Goal: Task Accomplishment & Management: Manage account settings

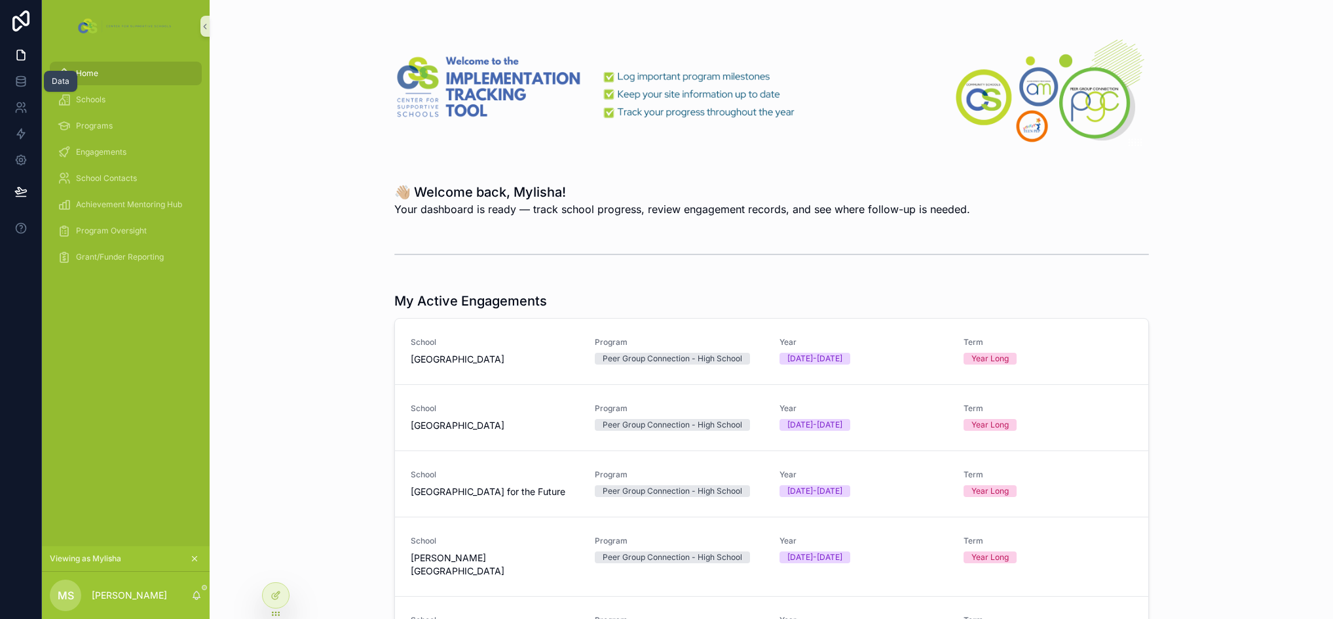
drag, startPoint x: 28, startPoint y: 77, endPoint x: 54, endPoint y: 104, distance: 38.0
click at [28, 77] on link at bounding box center [20, 81] width 41 height 26
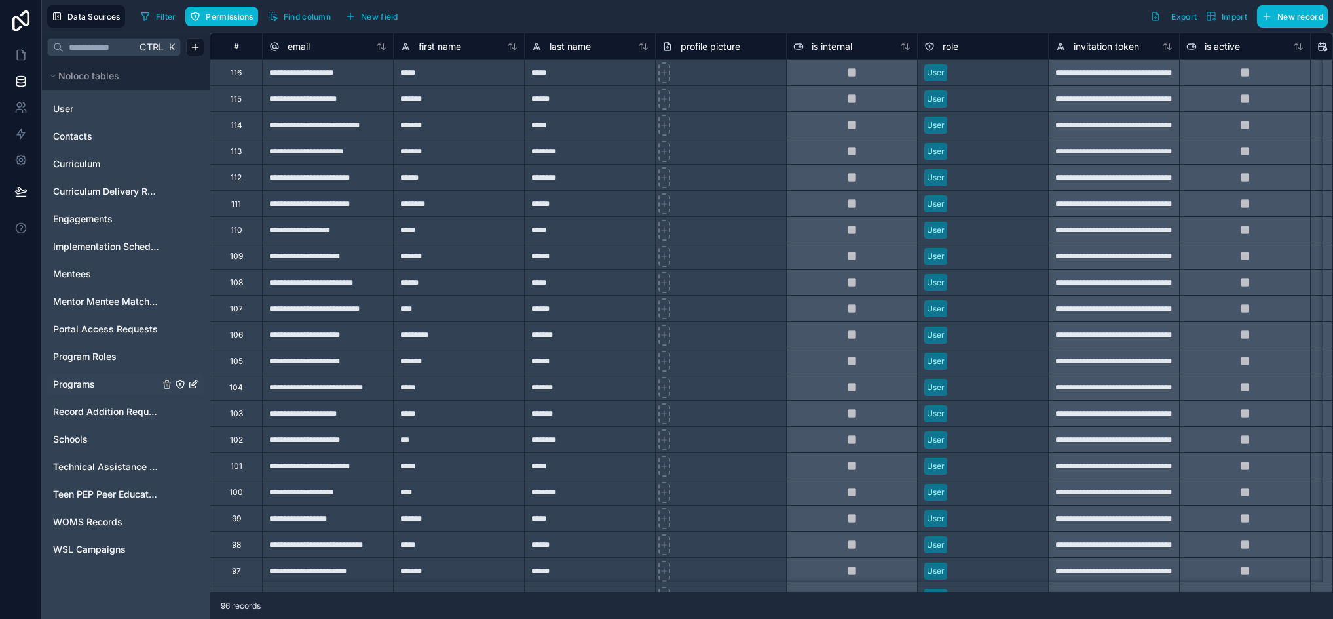
click at [80, 384] on span "Programs" at bounding box center [74, 383] width 42 height 13
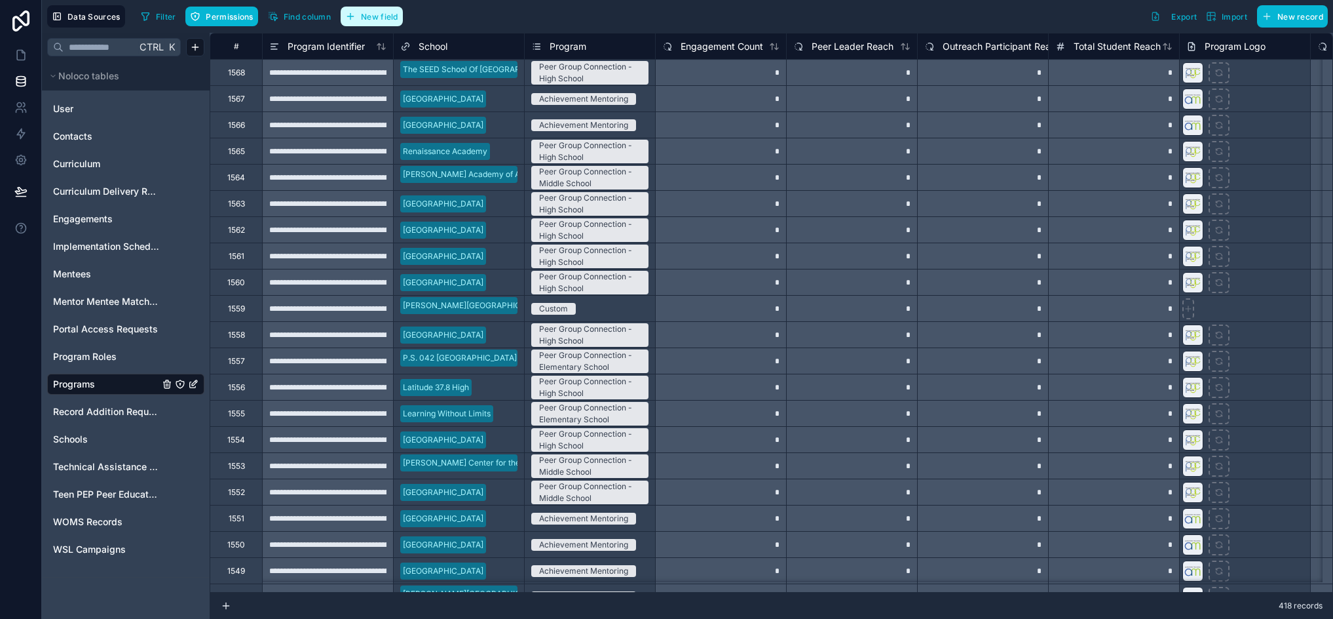
click at [371, 18] on span "New field" at bounding box center [379, 17] width 37 height 10
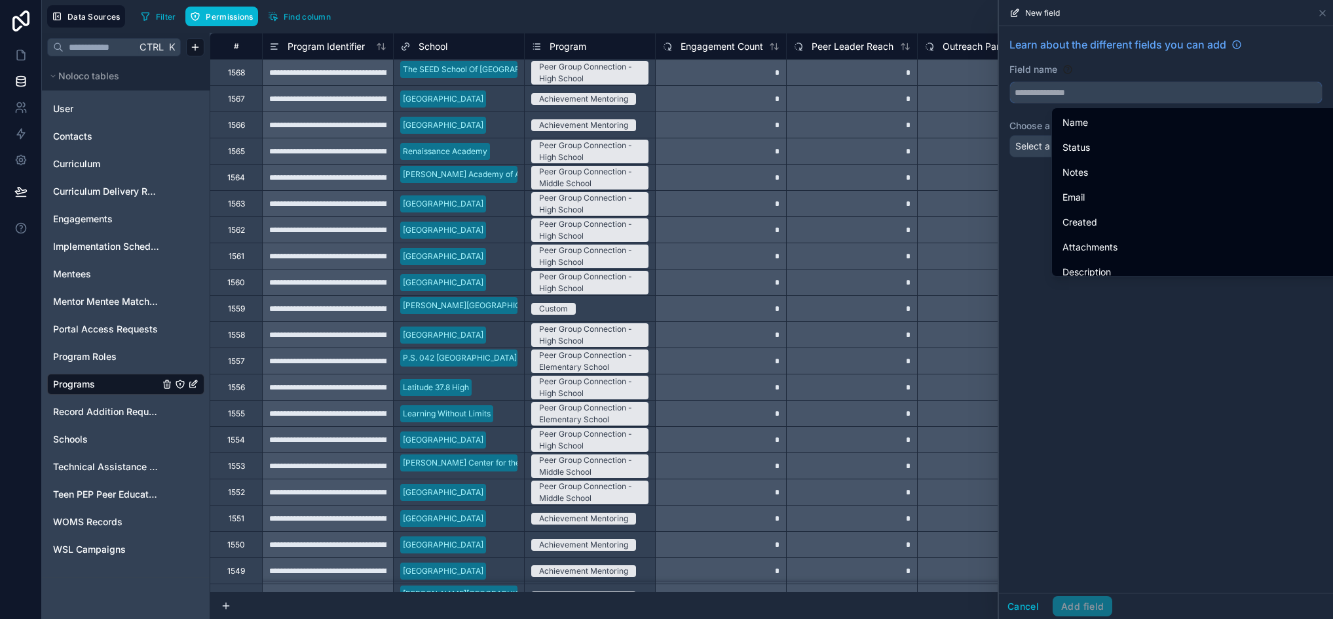
click at [1110, 99] on input "text" at bounding box center [1166, 92] width 312 height 21
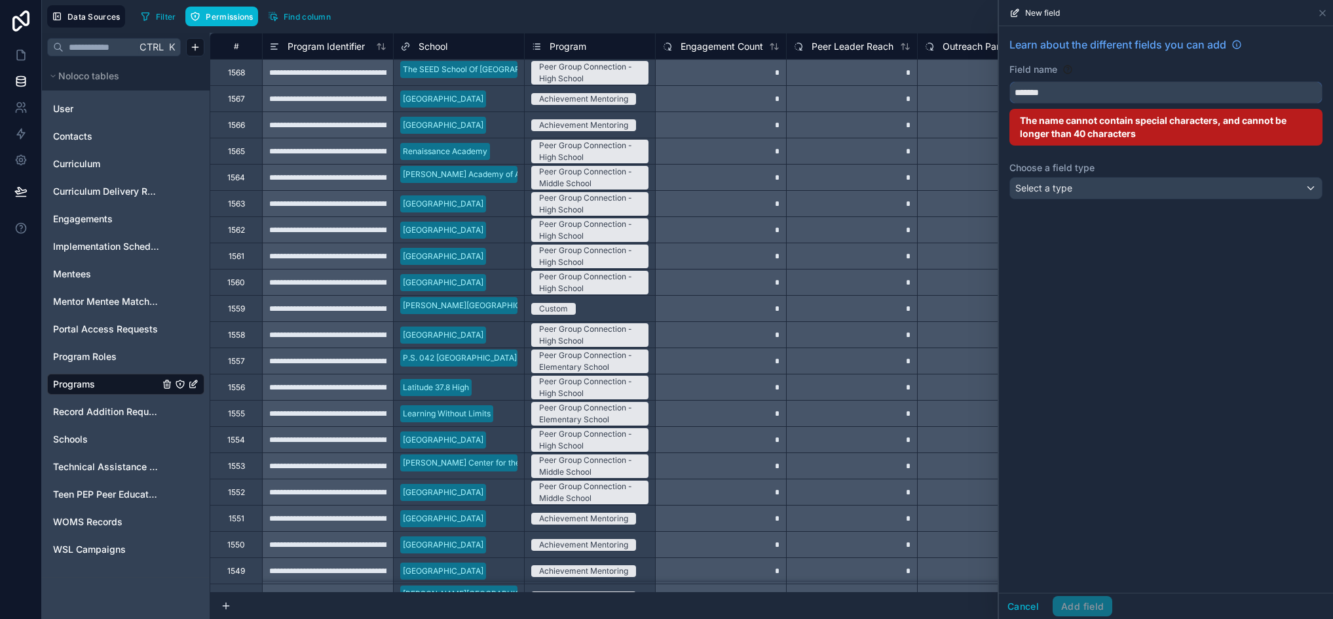
click at [1010, 81] on button "******" at bounding box center [1166, 92] width 313 height 22
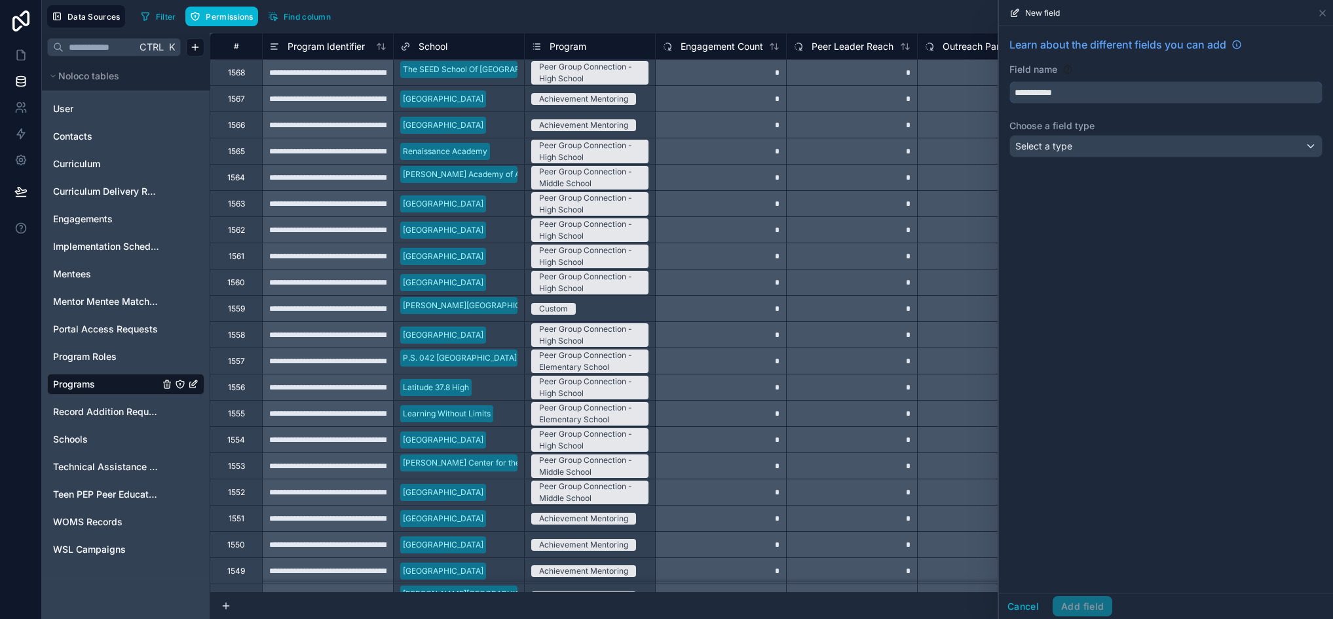
type input "**********"
click at [1126, 146] on div "Select a type" at bounding box center [1166, 146] width 312 height 21
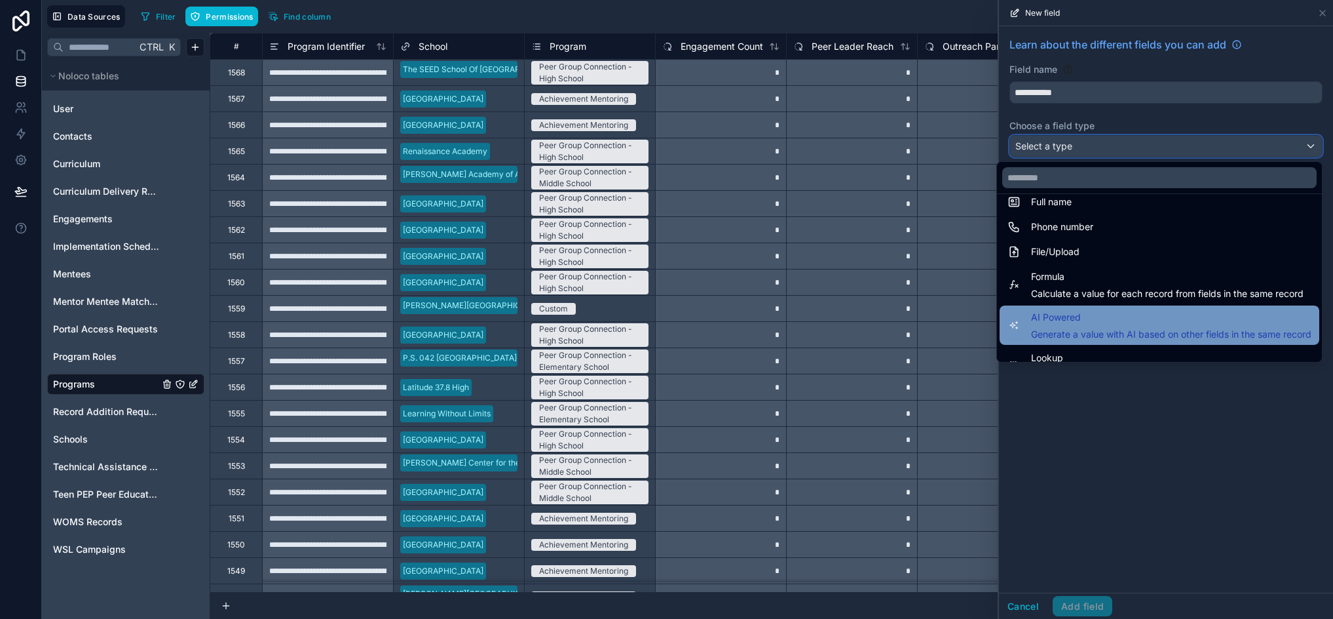
scroll to position [380, 0]
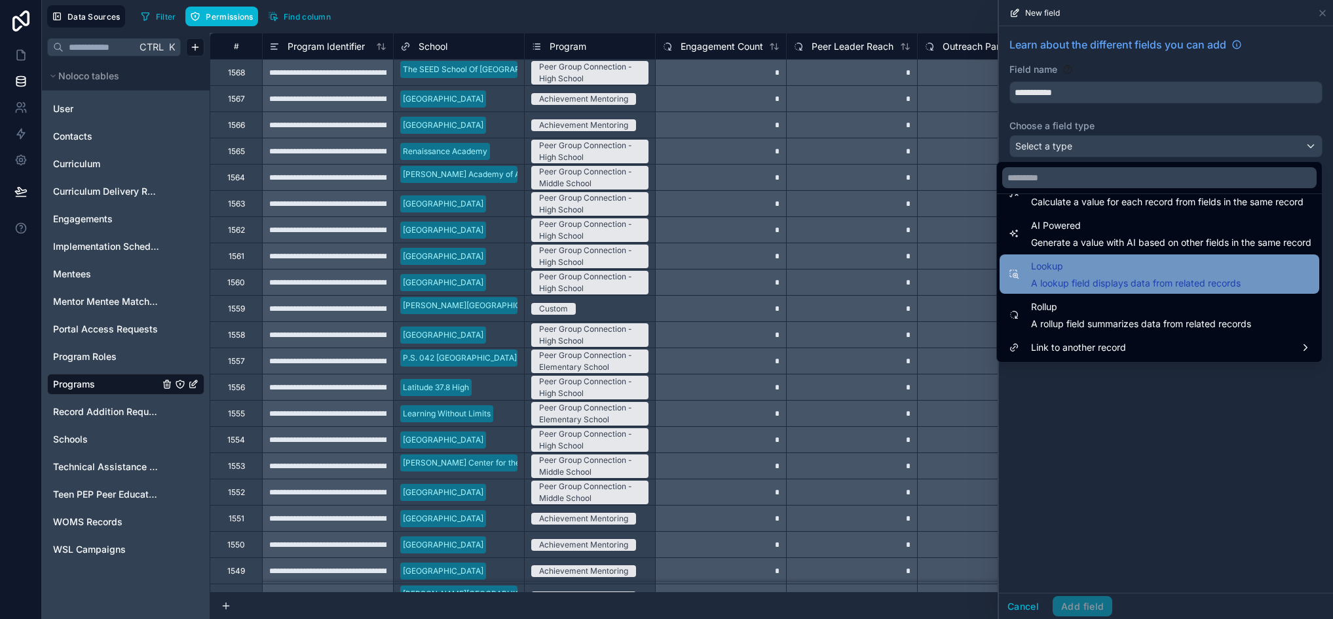
click at [1125, 275] on div "Lookup A lookup field displays data from related records" at bounding box center [1136, 273] width 210 height 31
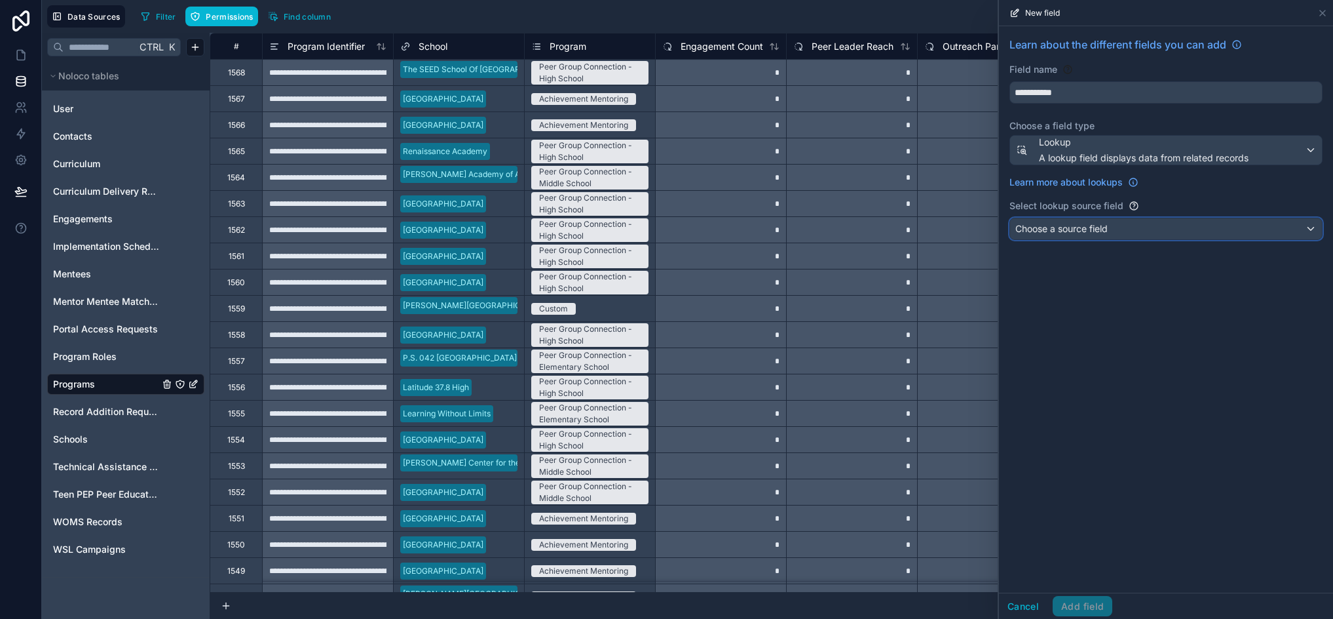
click at [1126, 225] on div "Choose a source field" at bounding box center [1166, 228] width 312 height 21
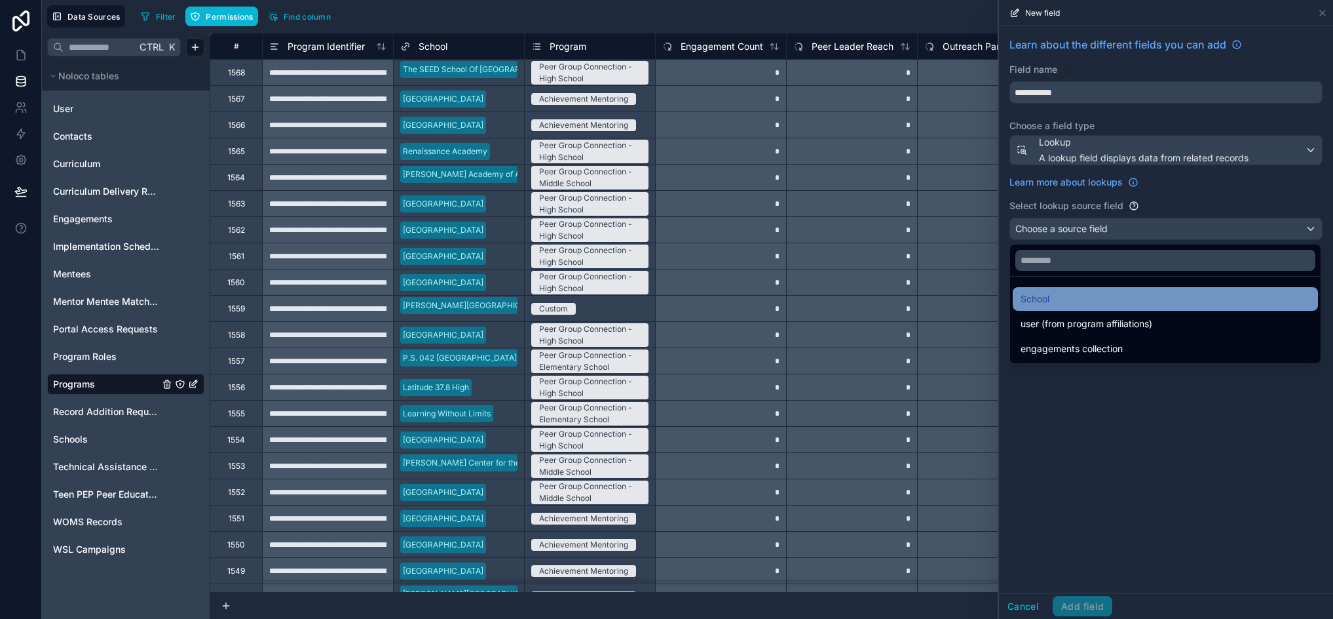
click at [1075, 299] on div "School" at bounding box center [1166, 299] width 290 height 16
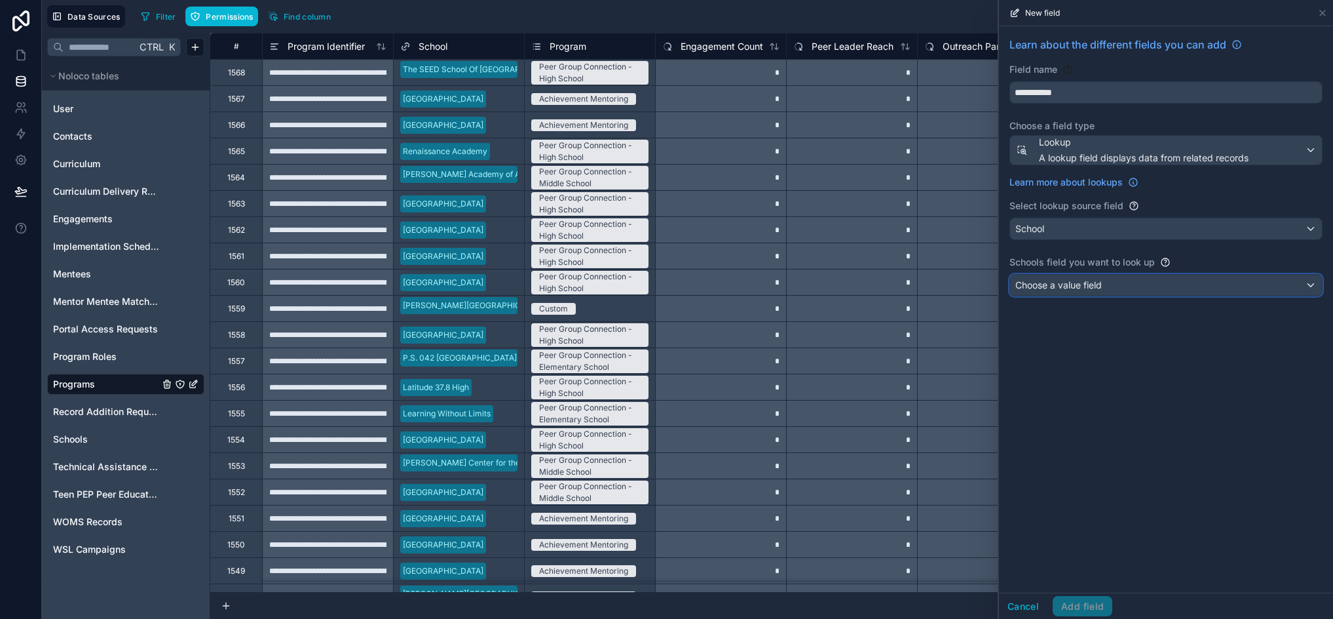
click at [1089, 290] on span "Choose a value field" at bounding box center [1059, 284] width 86 height 13
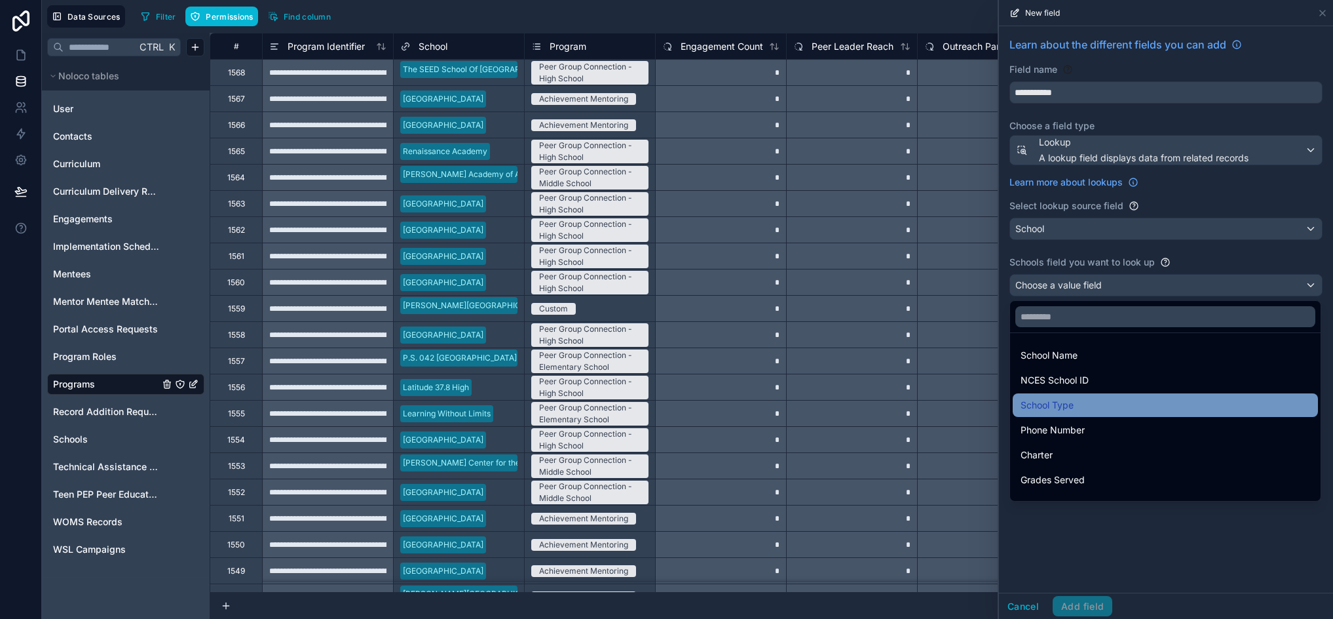
click at [1073, 410] on span "School Type" at bounding box center [1047, 405] width 53 height 16
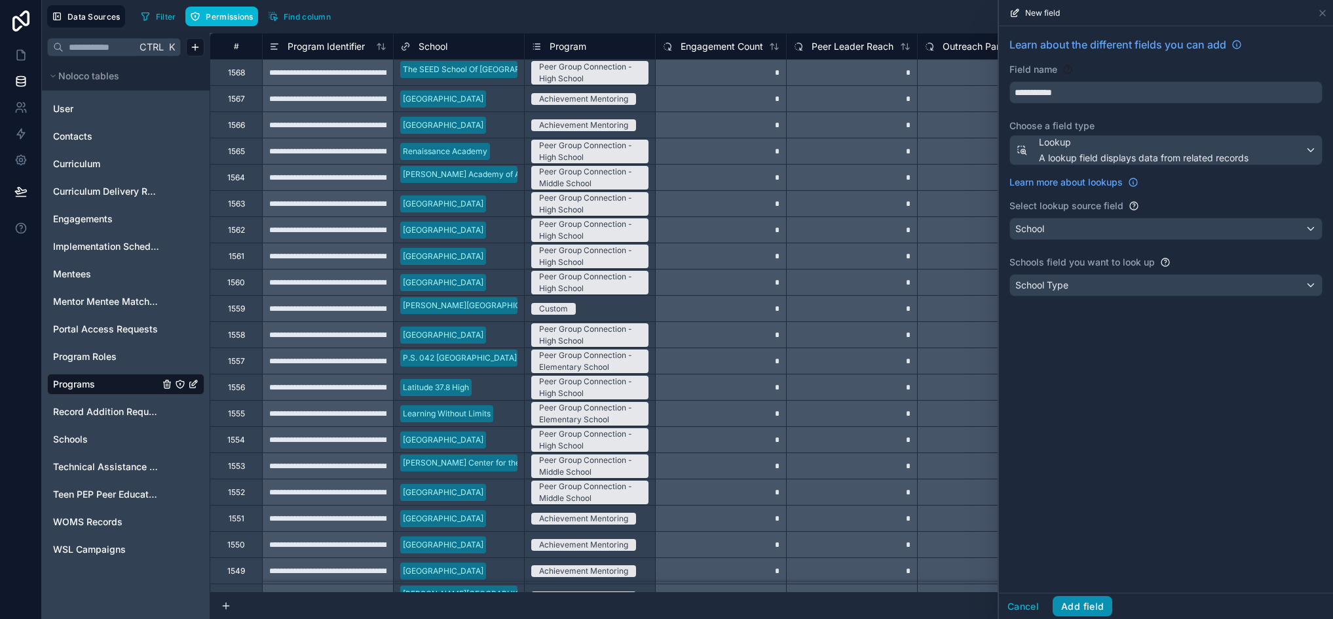
click at [1094, 609] on button "Add field" at bounding box center [1083, 606] width 60 height 21
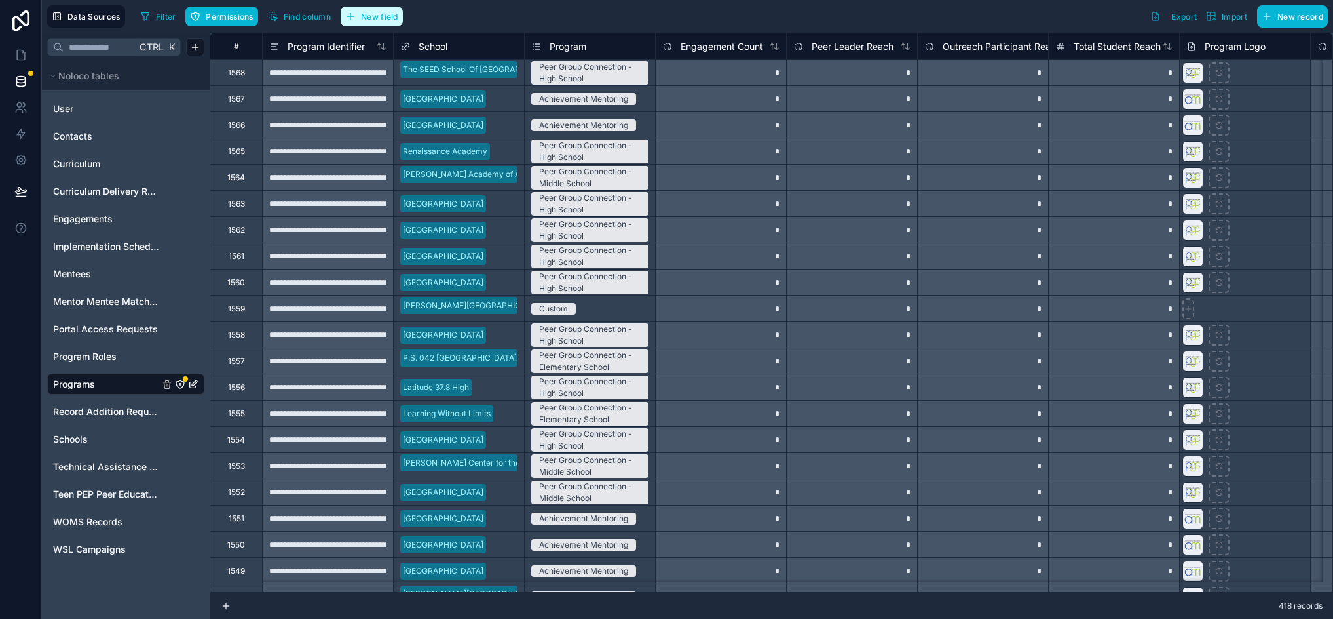
click at [381, 18] on span "New field" at bounding box center [379, 17] width 37 height 10
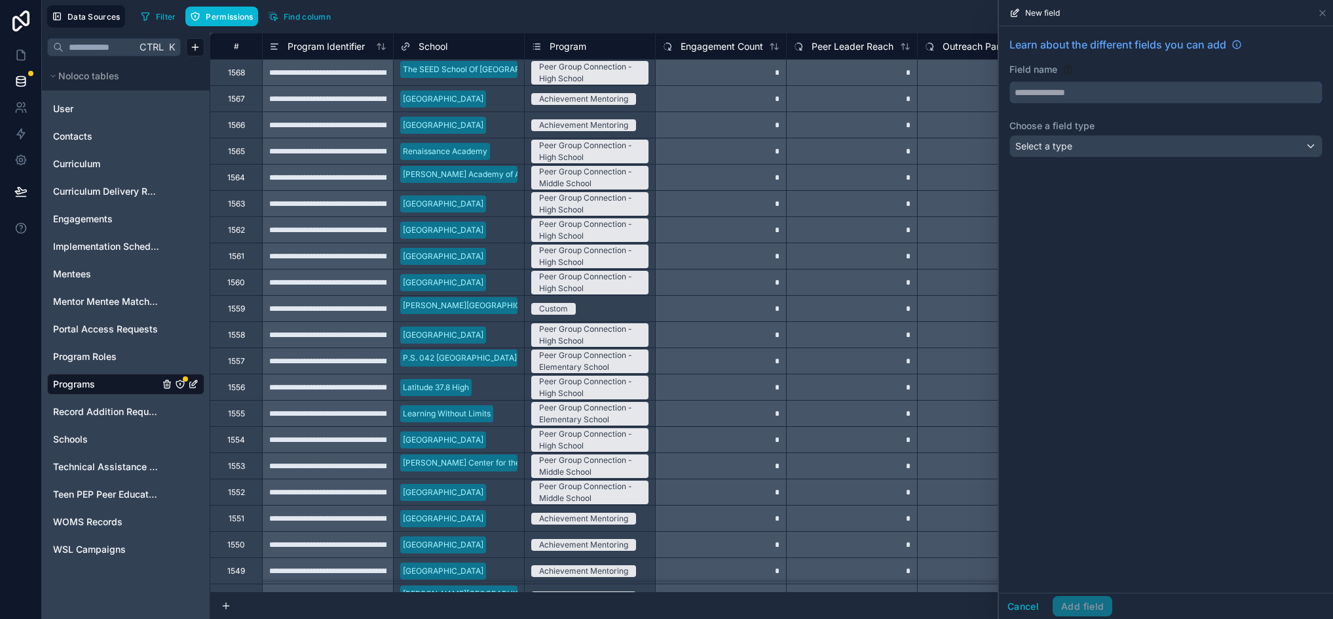
click at [1051, 83] on input "text" at bounding box center [1166, 92] width 312 height 21
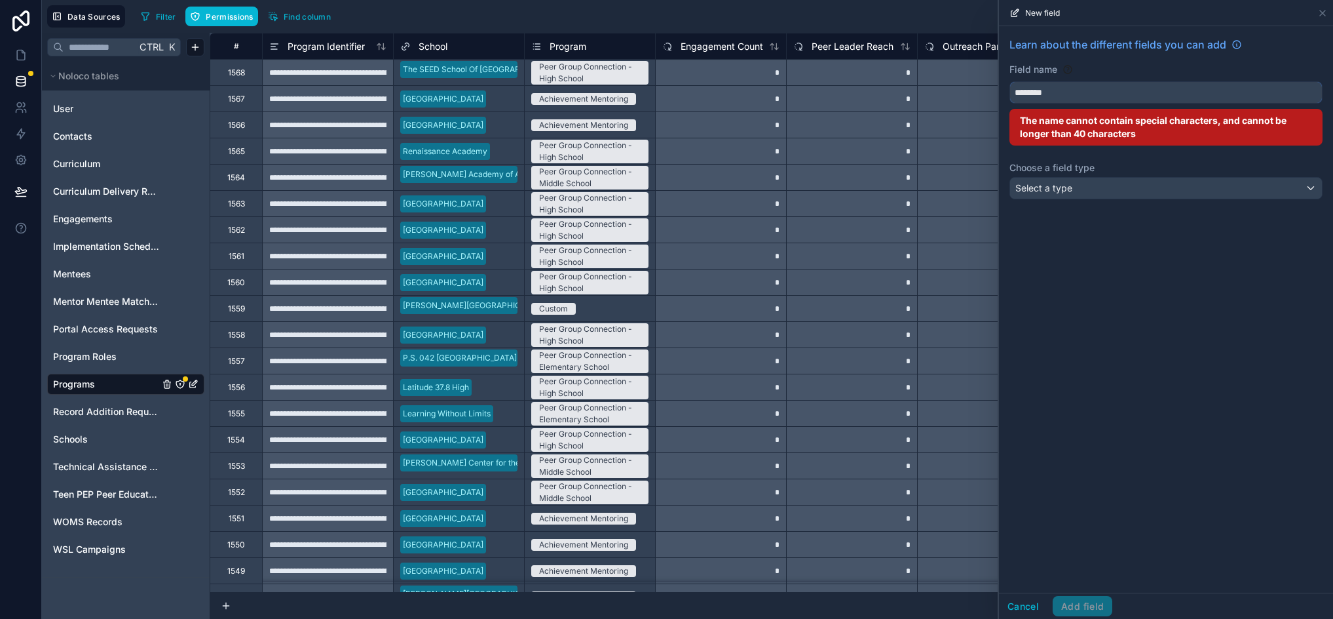
click at [1010, 81] on button "*******" at bounding box center [1166, 92] width 313 height 22
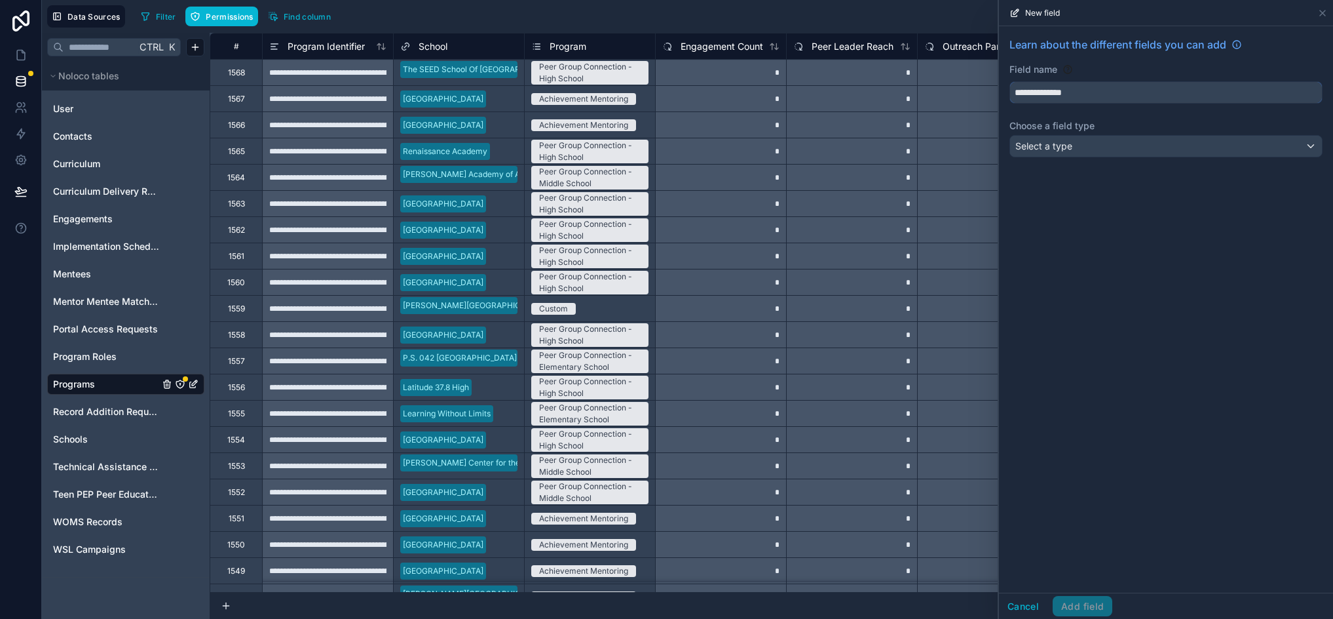
type input "**********"
click at [1101, 128] on label "Choose a field type" at bounding box center [1166, 125] width 313 height 13
click at [1099, 138] on div "Select a type" at bounding box center [1166, 146] width 312 height 21
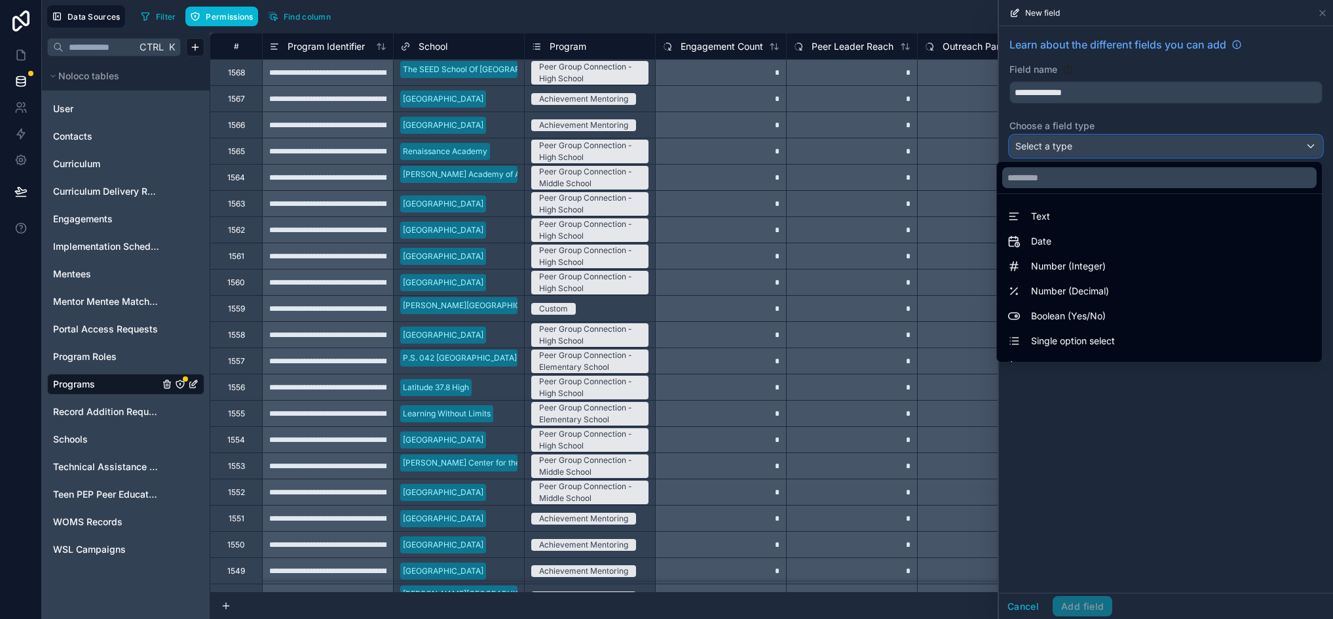
scroll to position [380, 0]
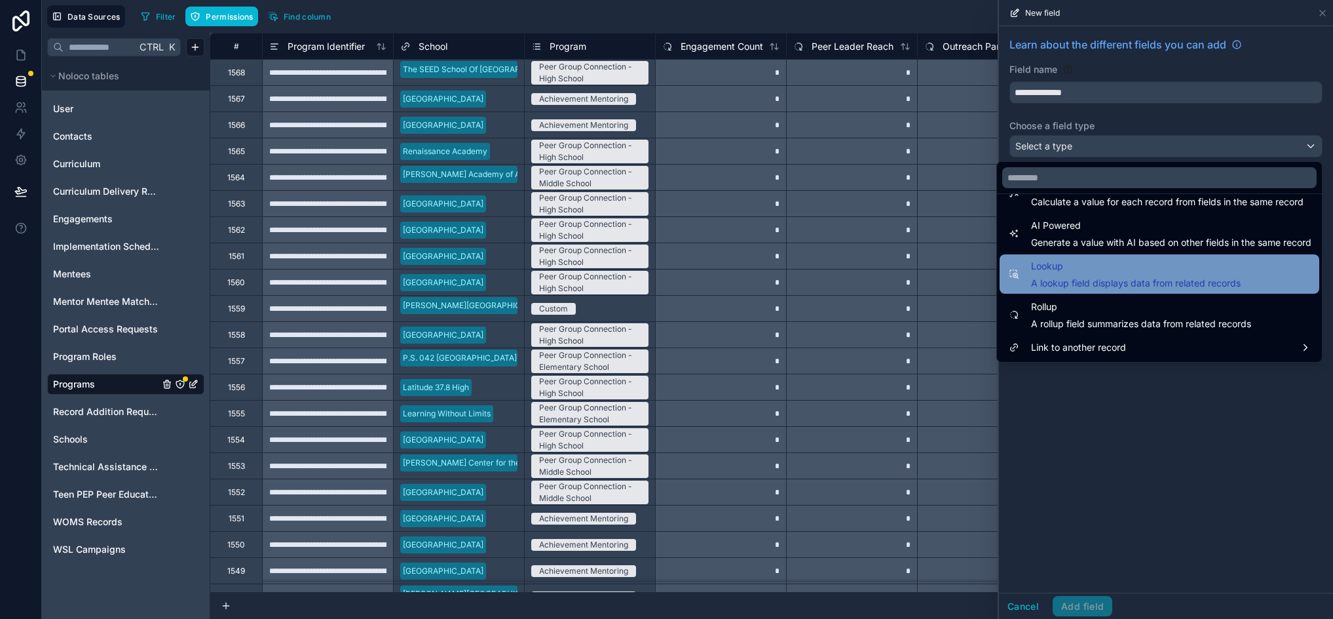
click at [1094, 277] on span "A lookup field displays data from related records" at bounding box center [1136, 282] width 210 height 13
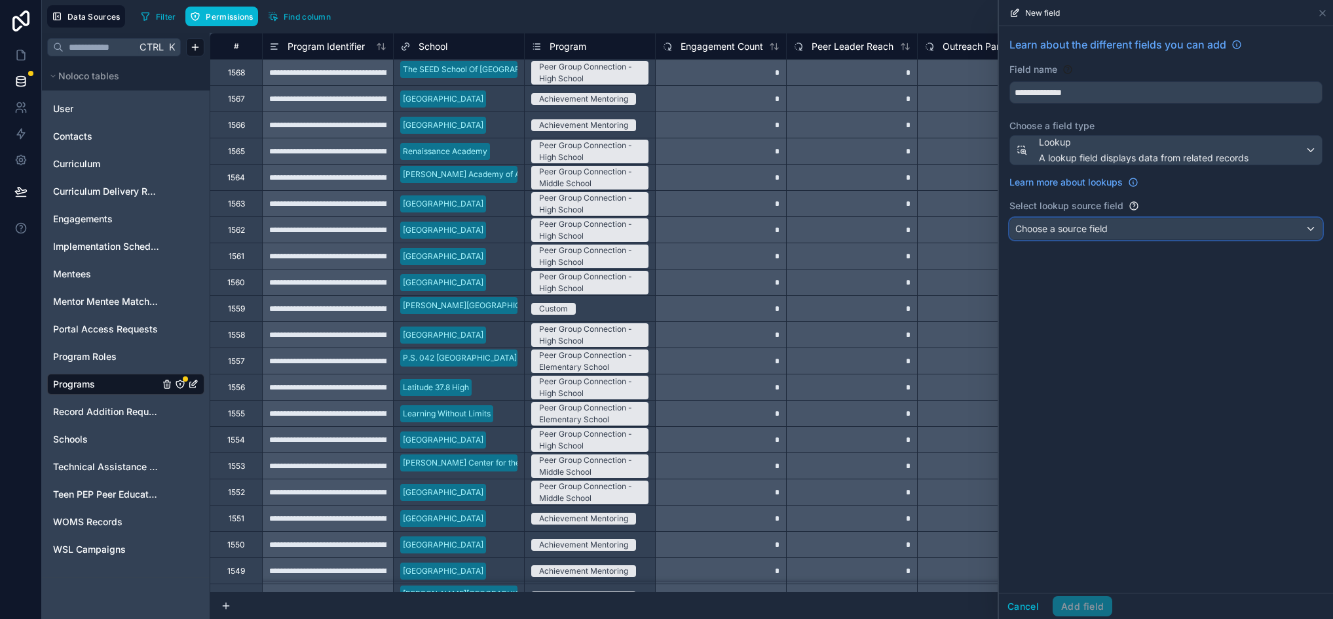
click at [1107, 225] on span "Choose a source field" at bounding box center [1062, 228] width 92 height 11
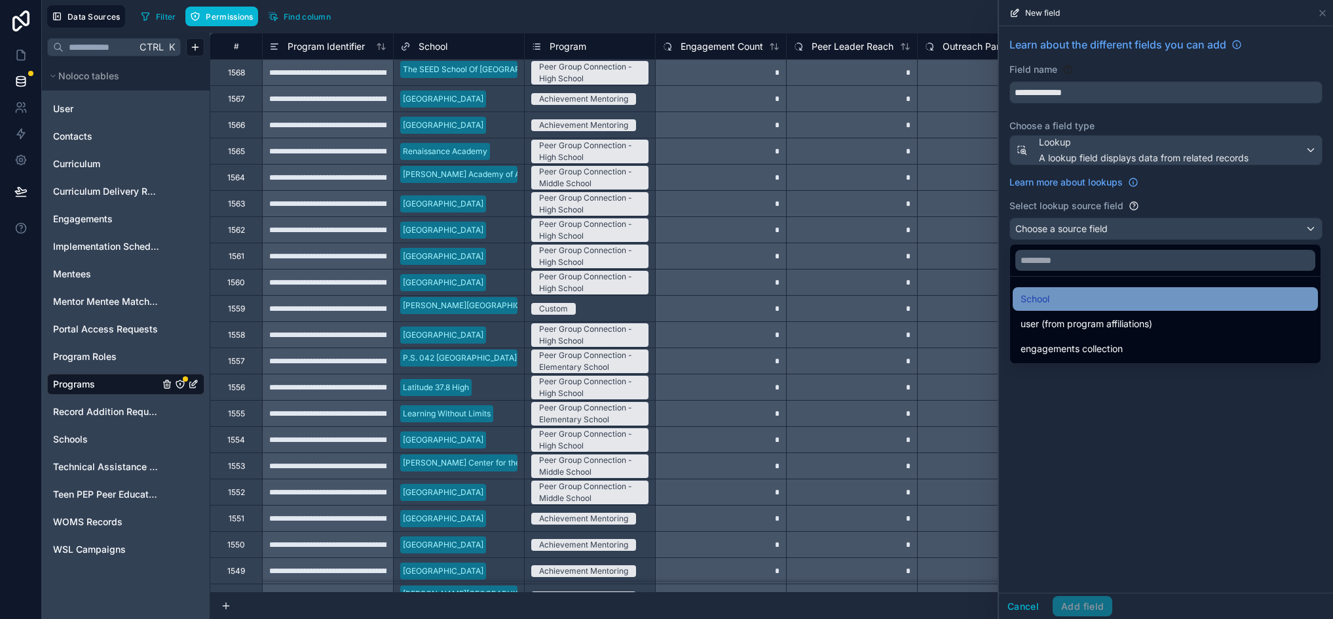
click at [1096, 306] on div "School" at bounding box center [1166, 299] width 290 height 16
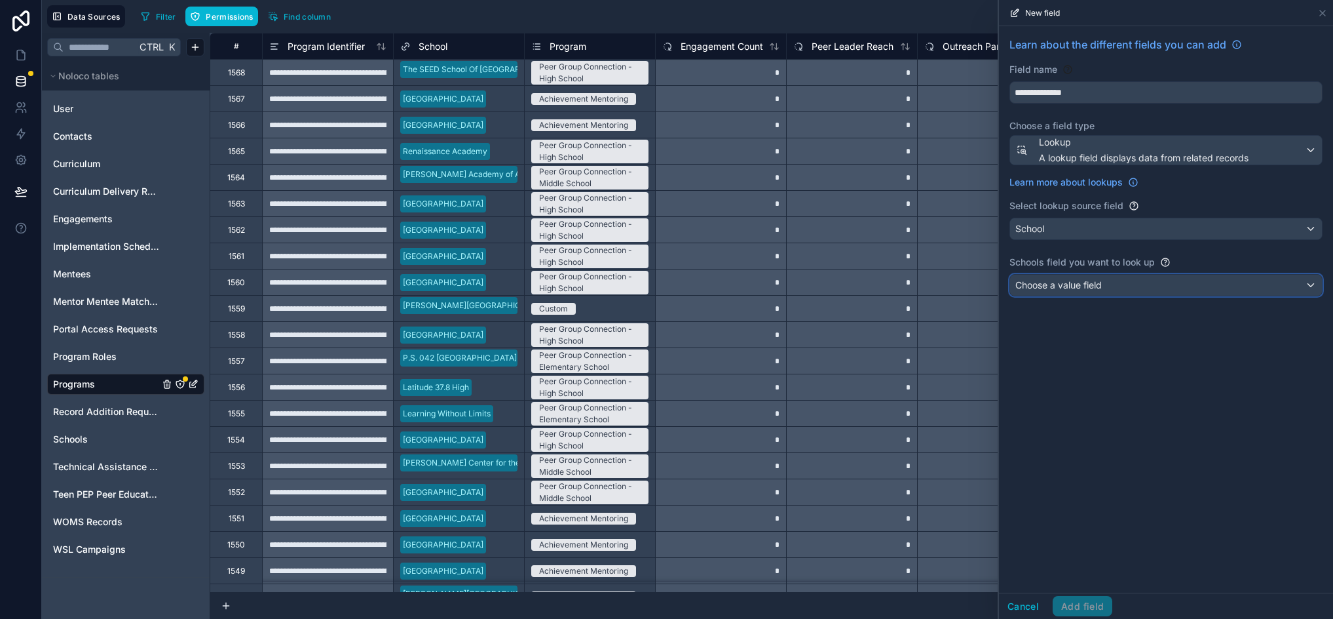
click at [1099, 280] on span "Choose a value field" at bounding box center [1059, 284] width 86 height 11
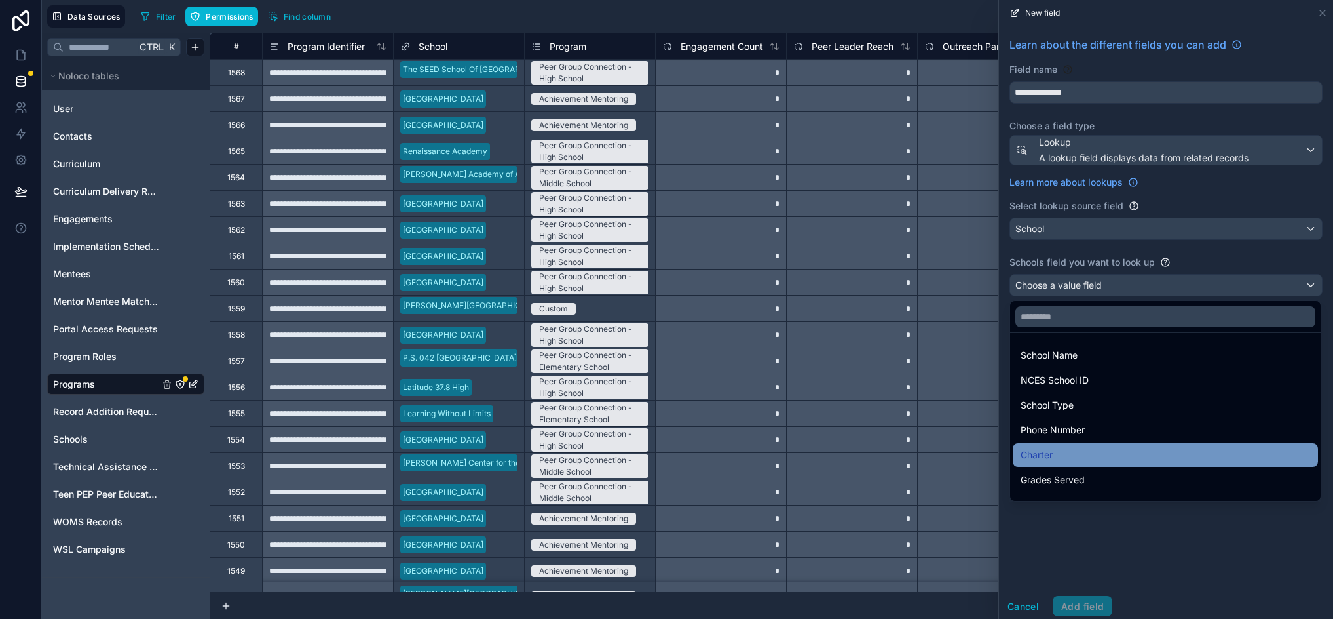
click at [1082, 455] on div "Charter" at bounding box center [1166, 455] width 290 height 16
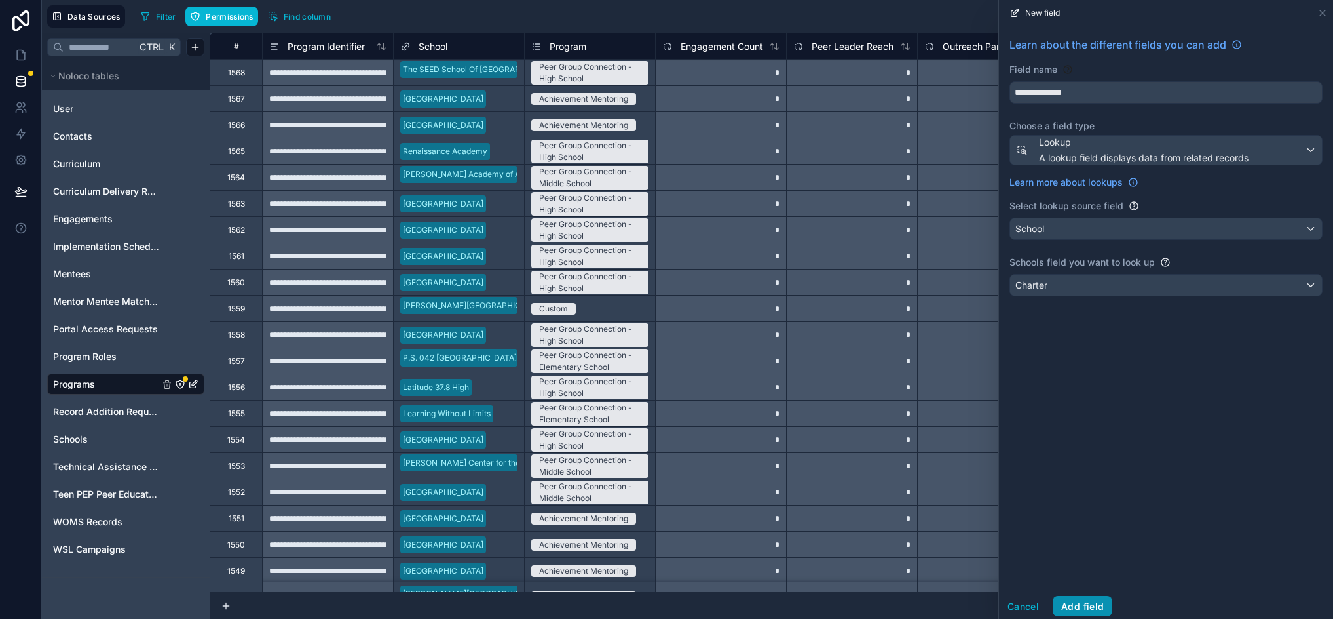
click at [1091, 603] on button "Add field" at bounding box center [1083, 606] width 60 height 21
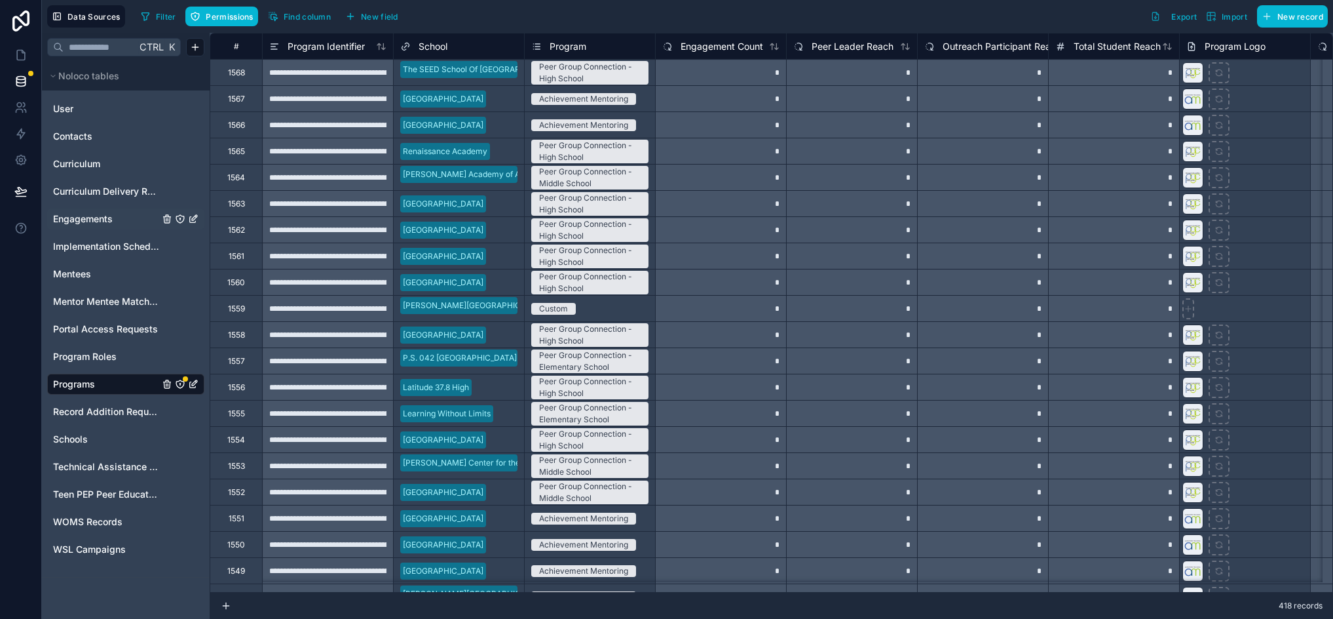
click at [78, 227] on div "Engagements" at bounding box center [125, 218] width 157 height 21
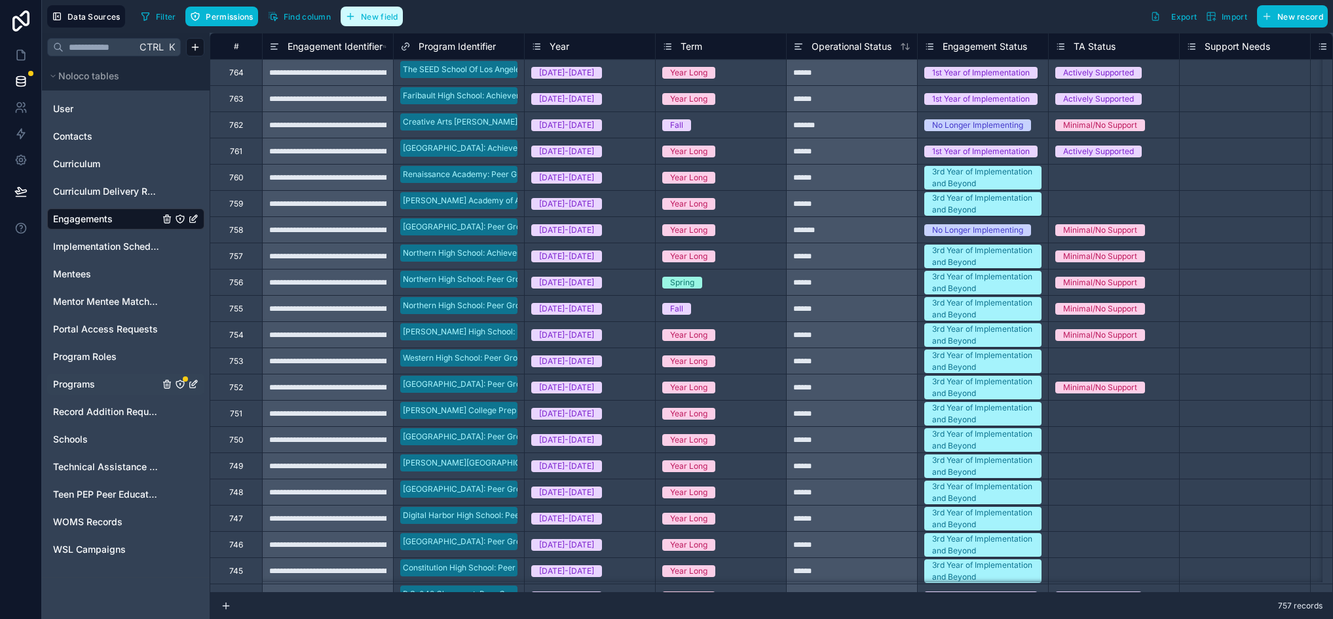
click at [380, 18] on span "New field" at bounding box center [379, 17] width 37 height 10
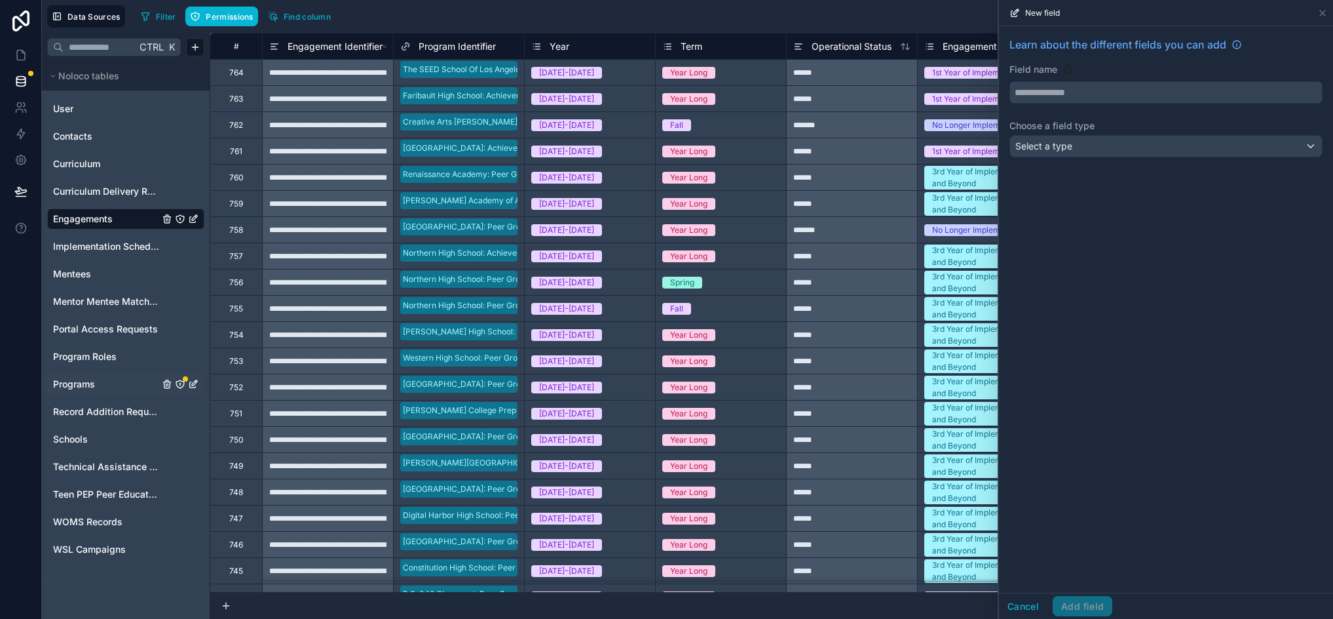
click at [1087, 91] on input "text" at bounding box center [1166, 92] width 312 height 21
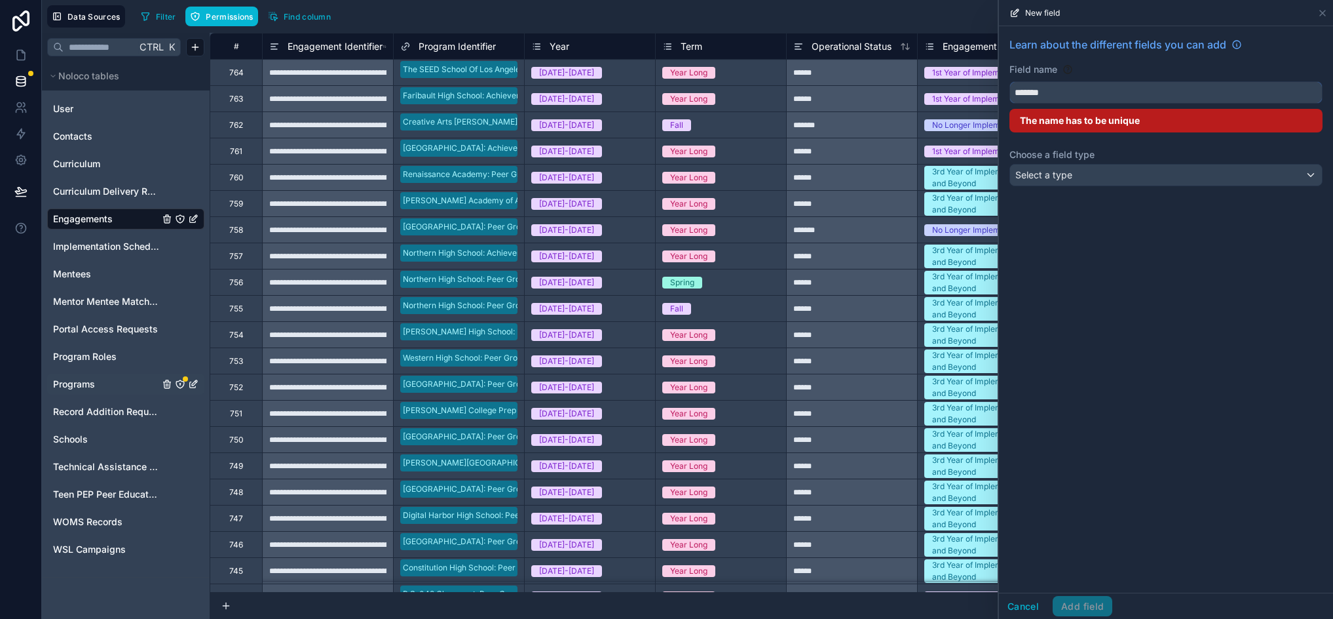
click at [1010, 81] on button "******" at bounding box center [1166, 92] width 313 height 22
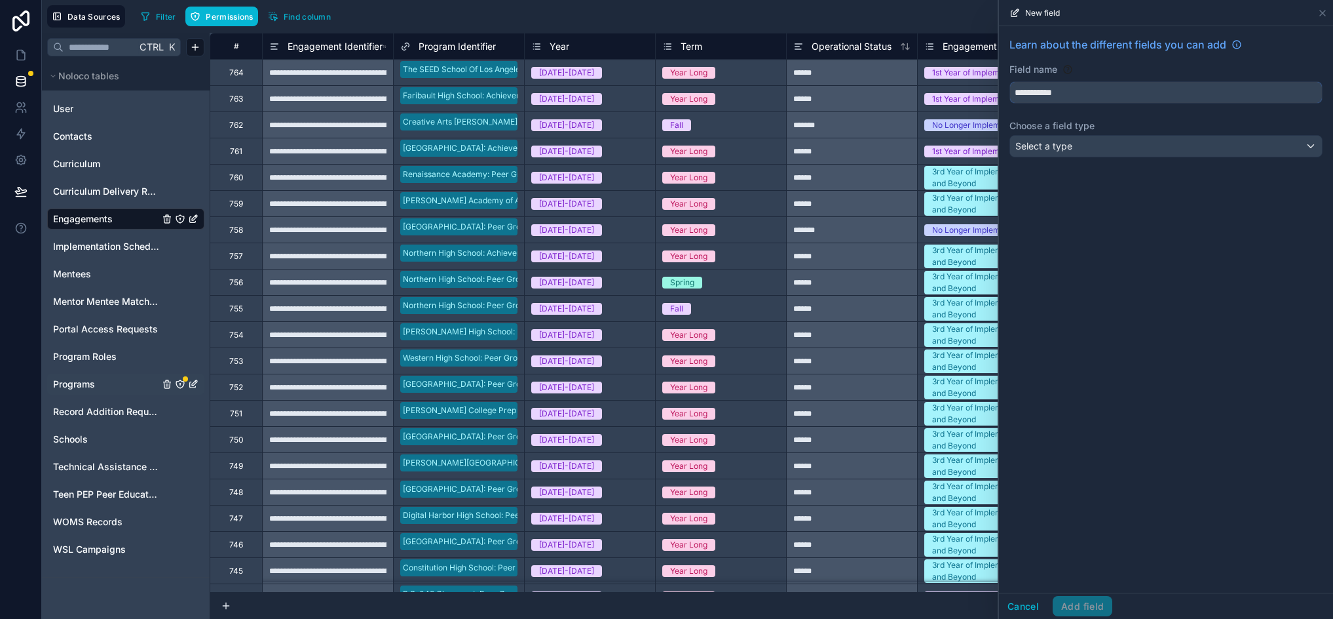
type input "**********"
click at [1092, 143] on div "Select a type" at bounding box center [1166, 146] width 312 height 21
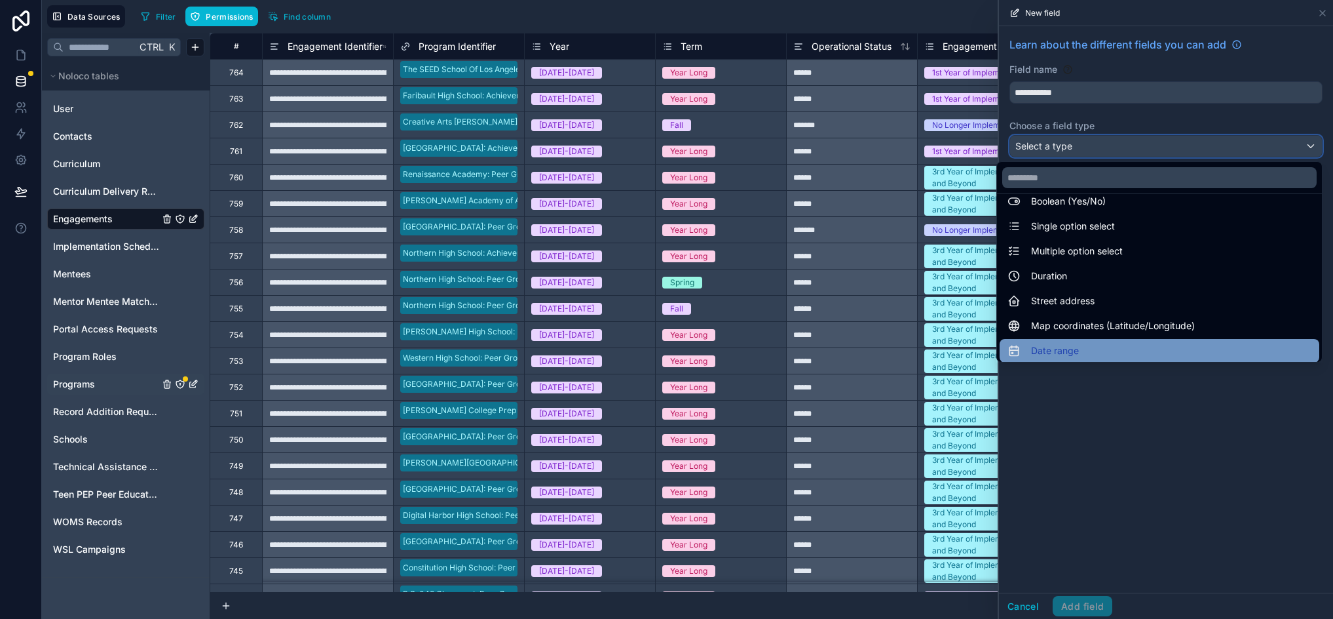
scroll to position [380, 0]
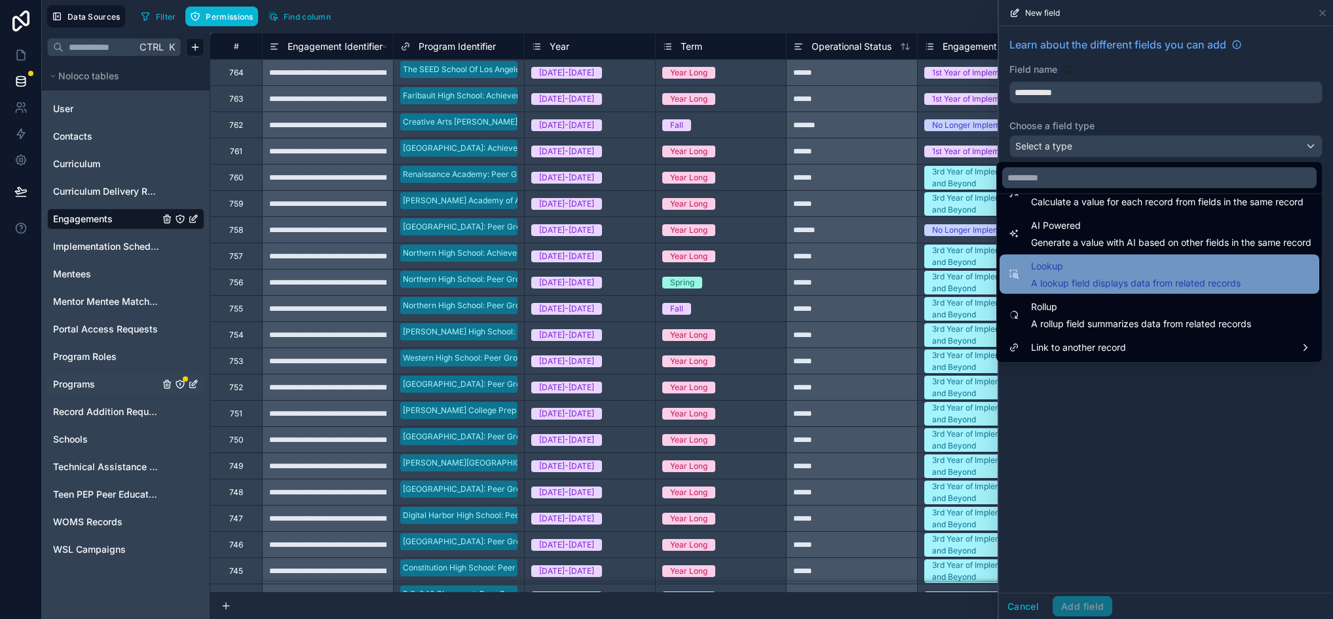
click at [1079, 275] on div "Lookup A lookup field displays data from related records" at bounding box center [1136, 273] width 210 height 31
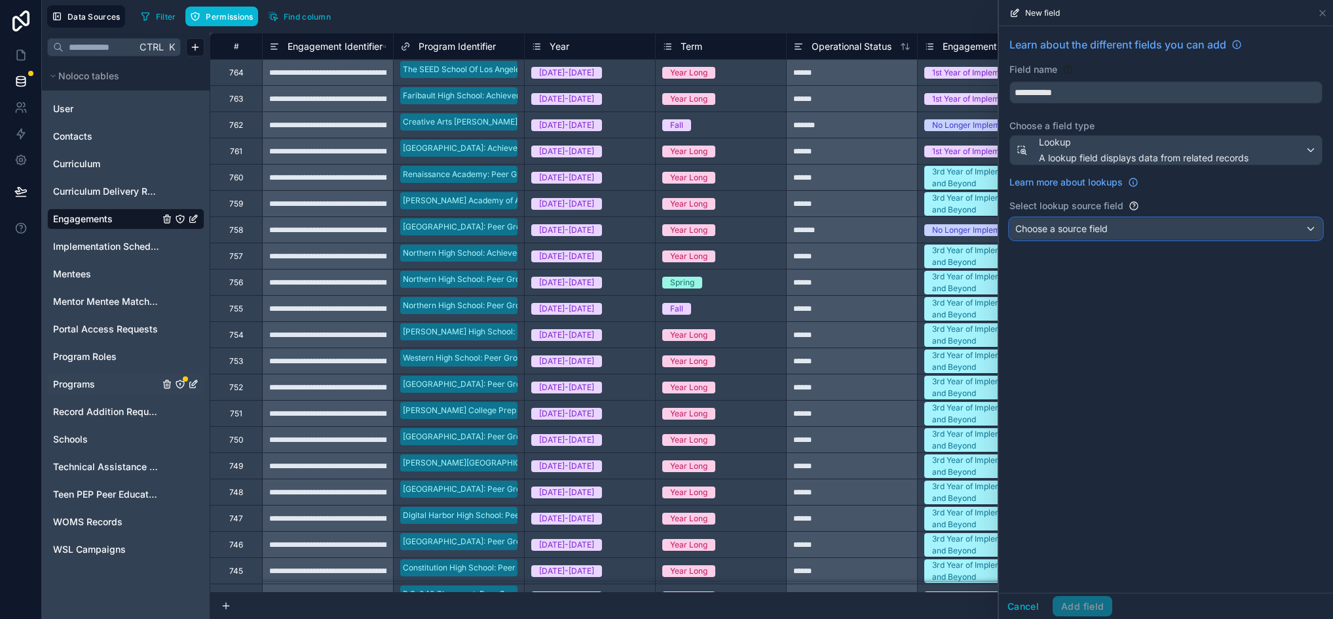
click at [1078, 233] on span "Choose a source field" at bounding box center [1062, 228] width 92 height 11
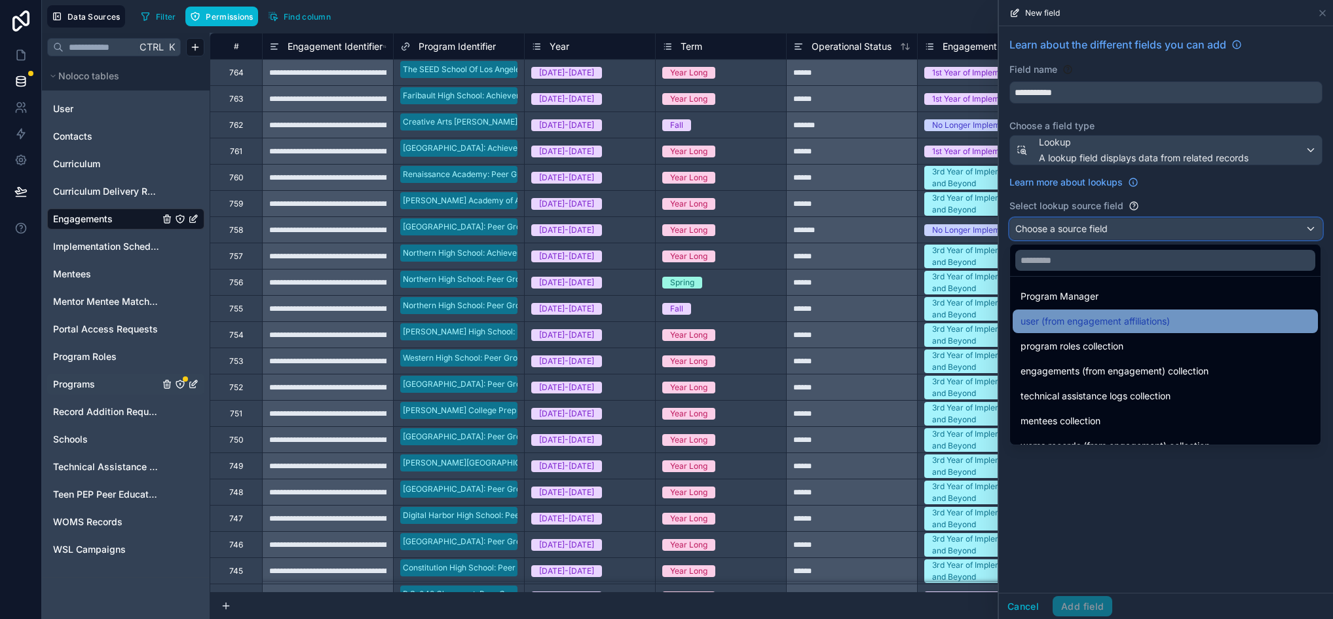
scroll to position [0, 0]
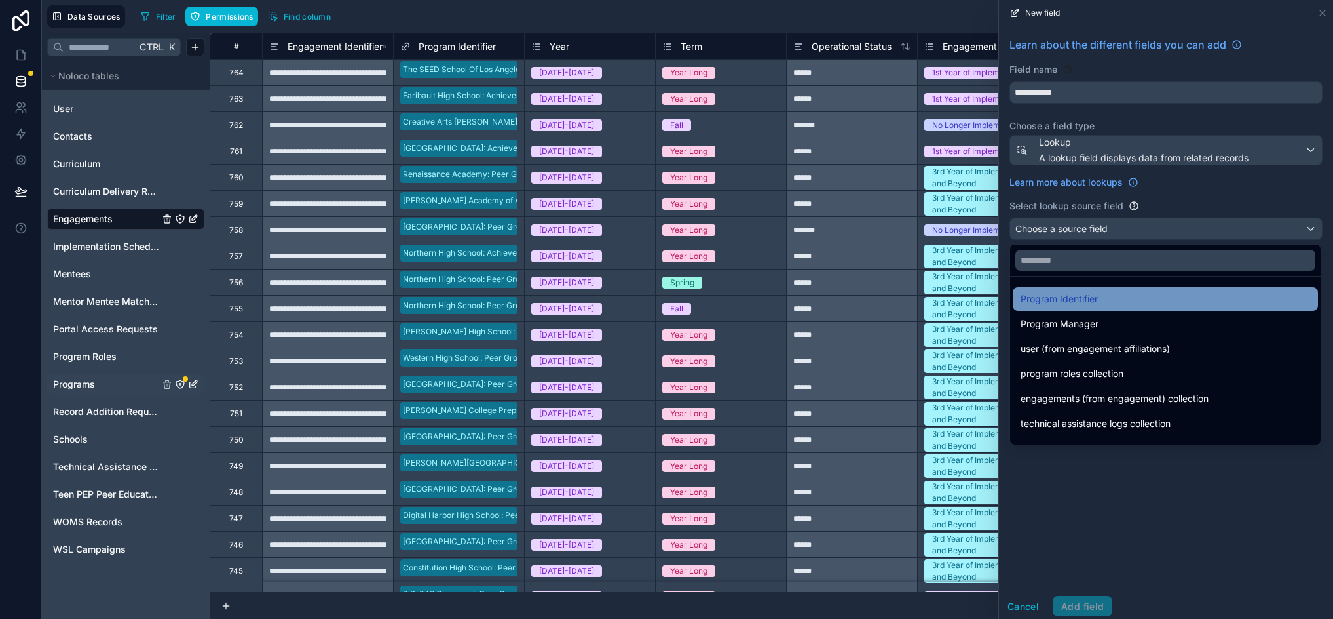
click at [1090, 302] on span "Program Identifier" at bounding box center [1059, 299] width 77 height 16
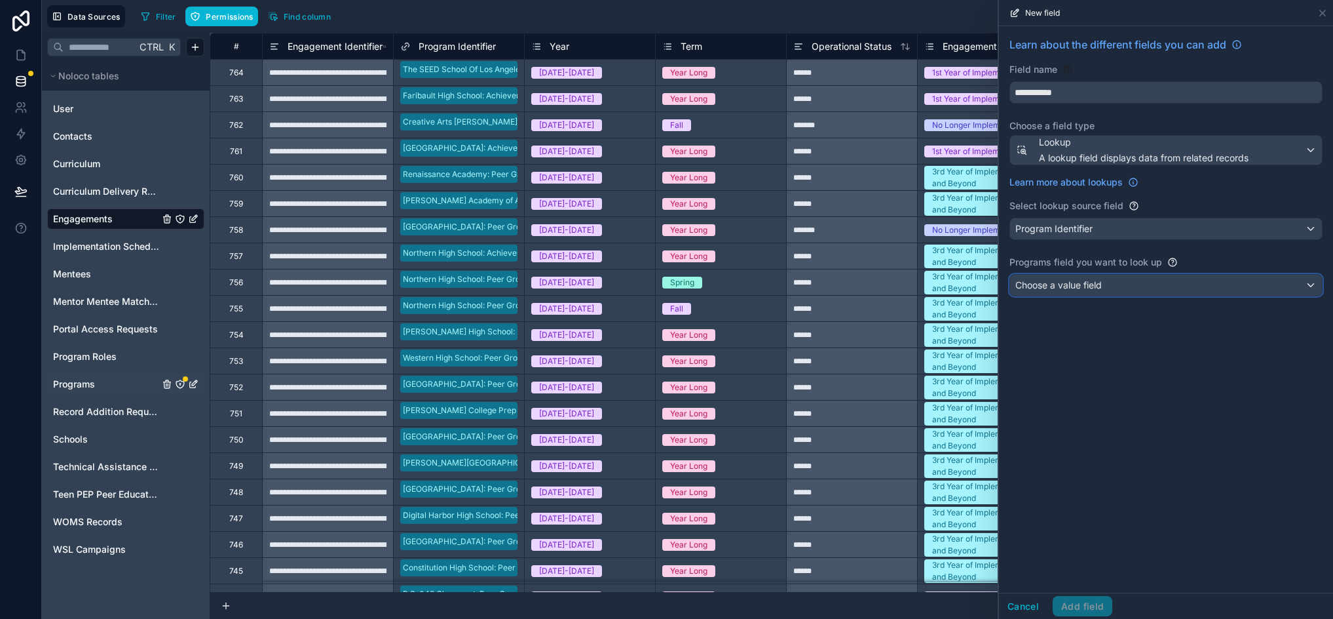
click at [1084, 286] on span "Choose a value field" at bounding box center [1059, 284] width 86 height 11
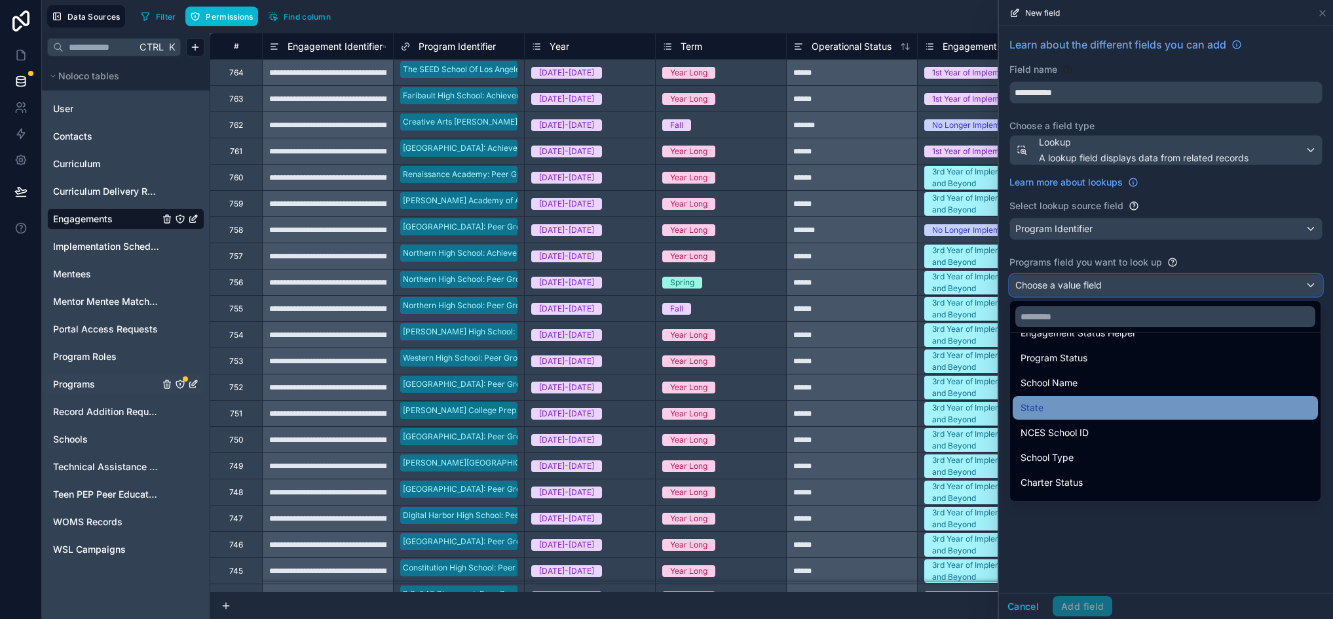
scroll to position [218, 0]
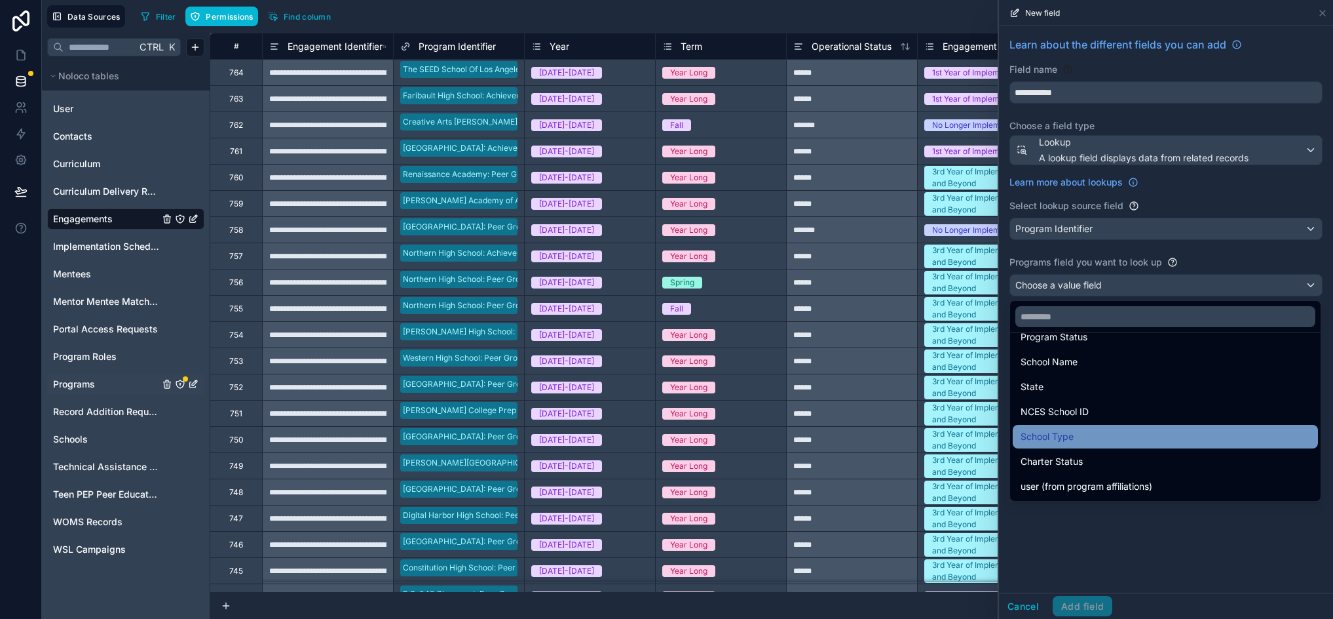
click at [1097, 434] on div "School Type" at bounding box center [1166, 437] width 290 height 16
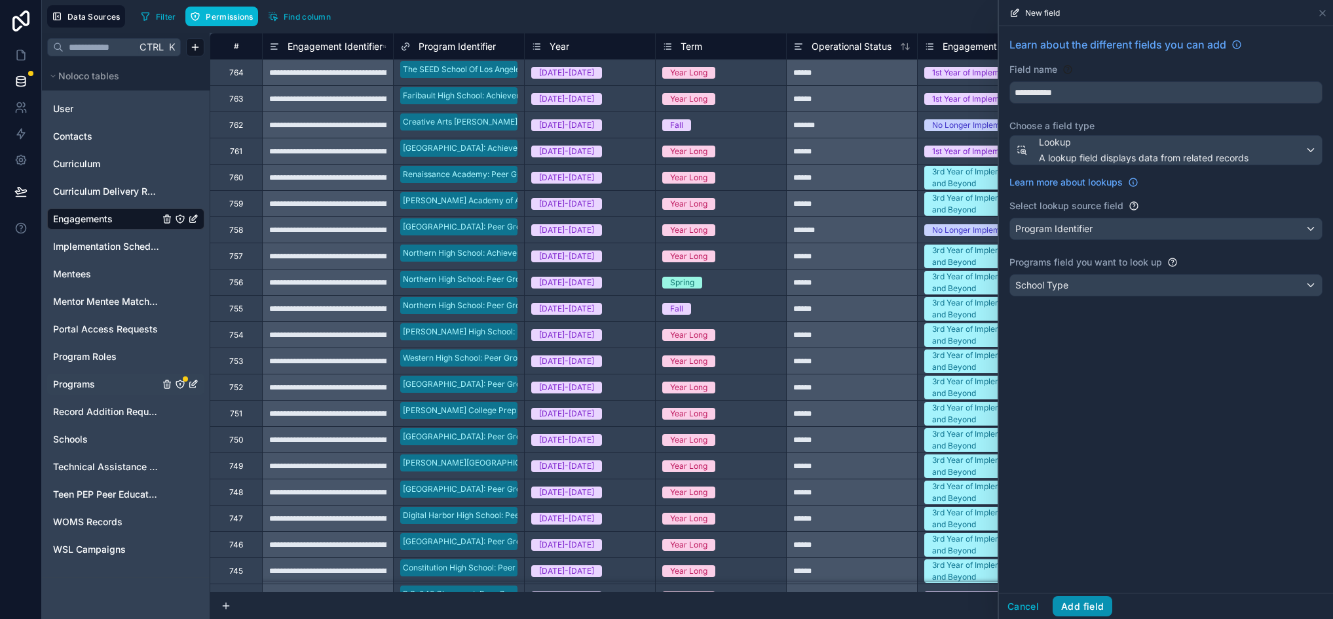
click at [1080, 600] on button "Add field" at bounding box center [1083, 606] width 60 height 21
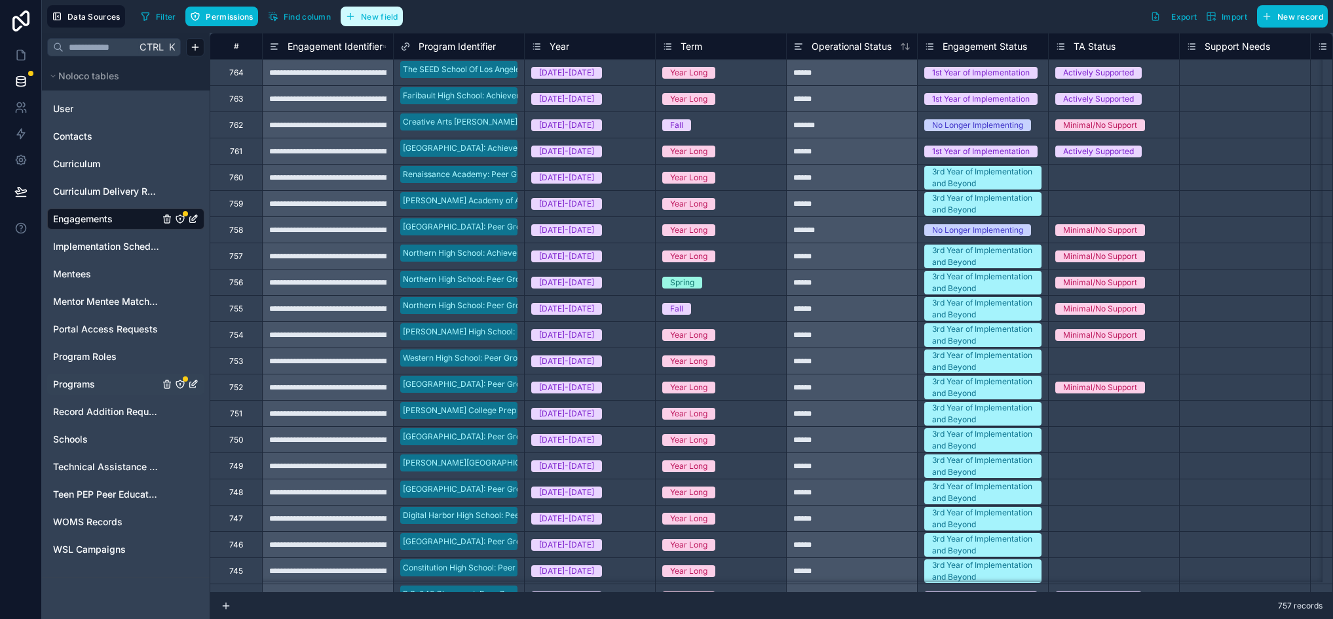
click at [385, 22] on button "New field" at bounding box center [372, 17] width 62 height 20
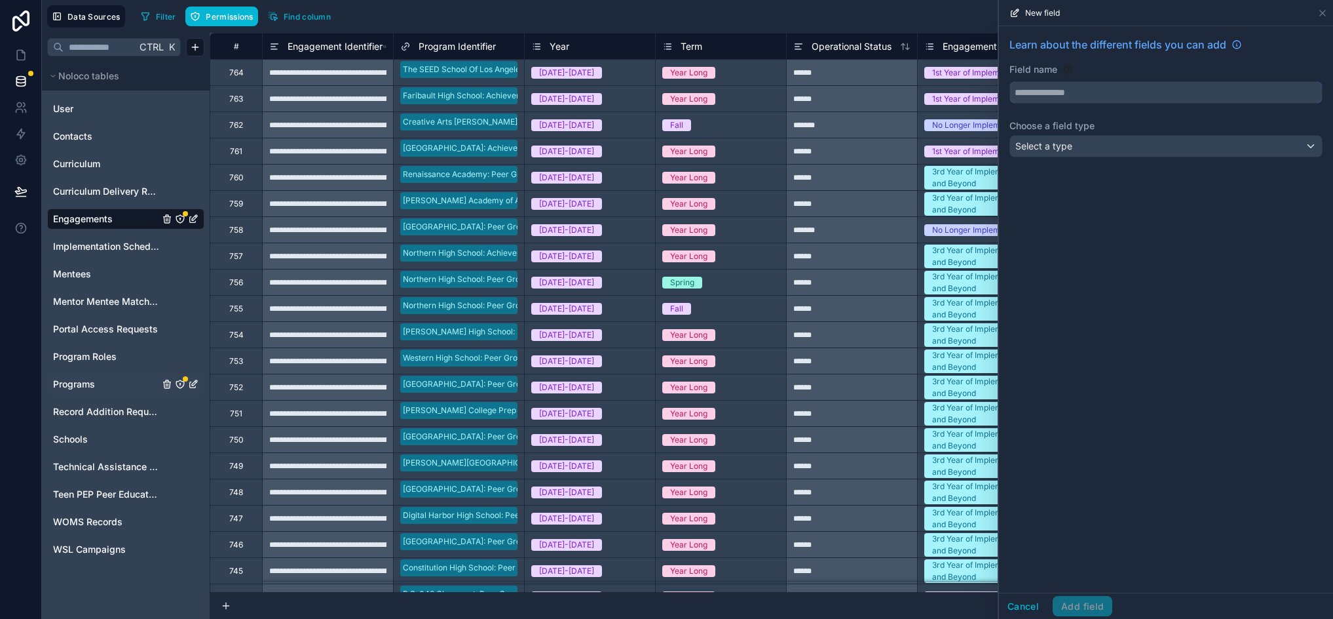
click at [1073, 88] on input "text" at bounding box center [1166, 92] width 312 height 21
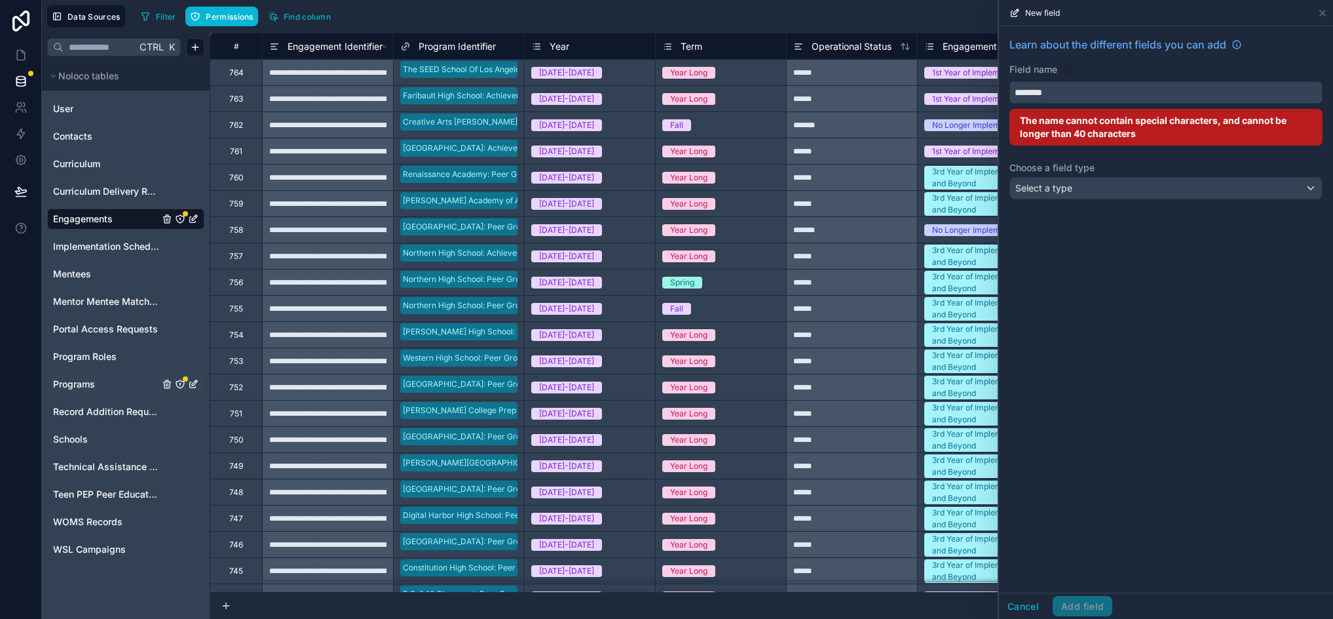
click at [1010, 81] on button "*******" at bounding box center [1166, 92] width 313 height 22
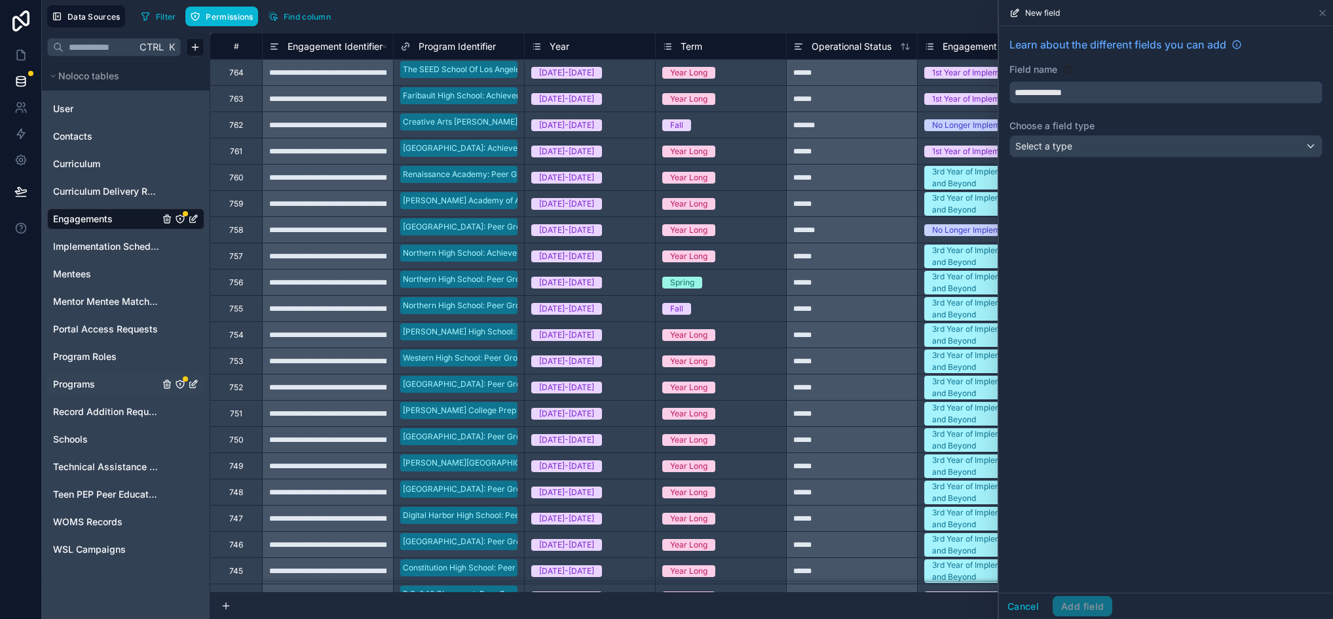
type input "**********"
click at [1062, 153] on div "Select a type" at bounding box center [1166, 146] width 312 height 21
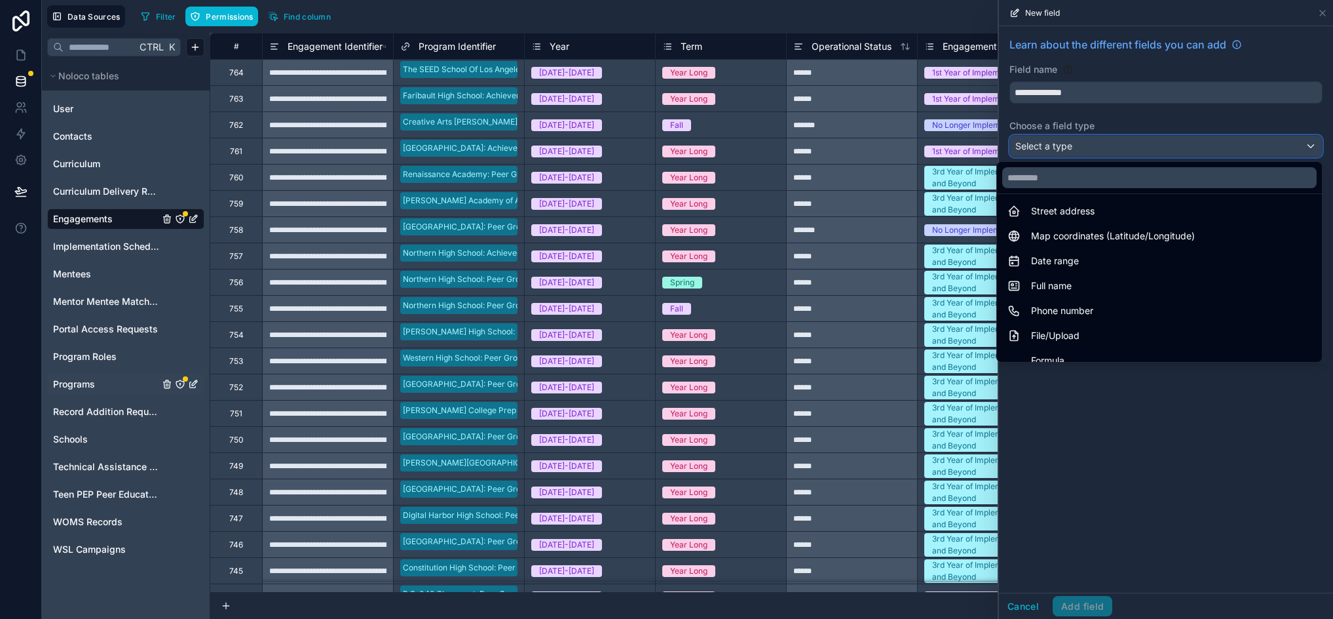
scroll to position [380, 0]
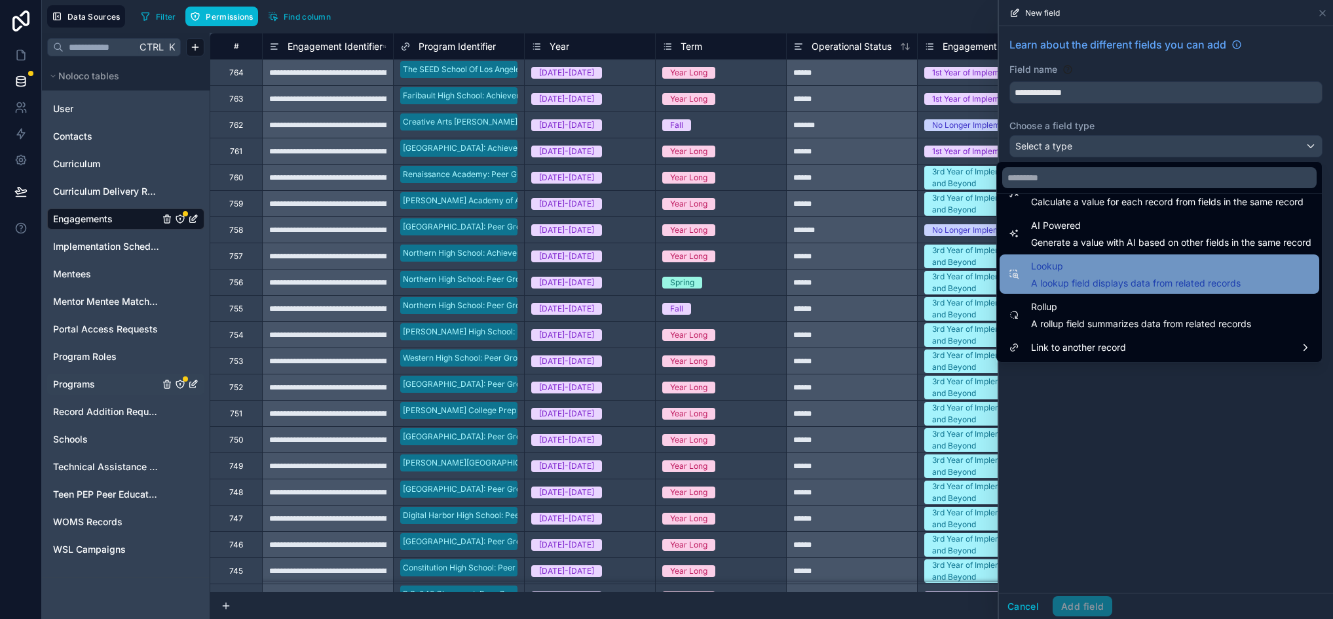
click at [1078, 275] on div "Lookup A lookup field displays data from related records" at bounding box center [1136, 273] width 210 height 31
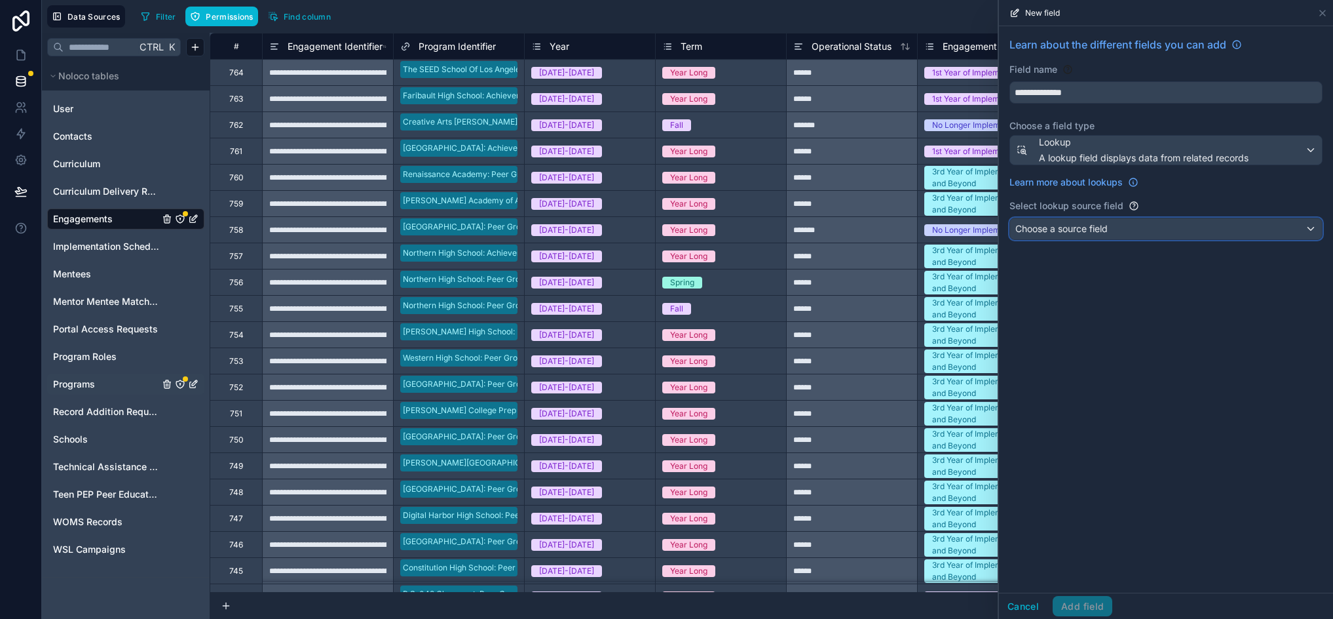
click at [1113, 233] on div "Choose a source field" at bounding box center [1166, 228] width 312 height 21
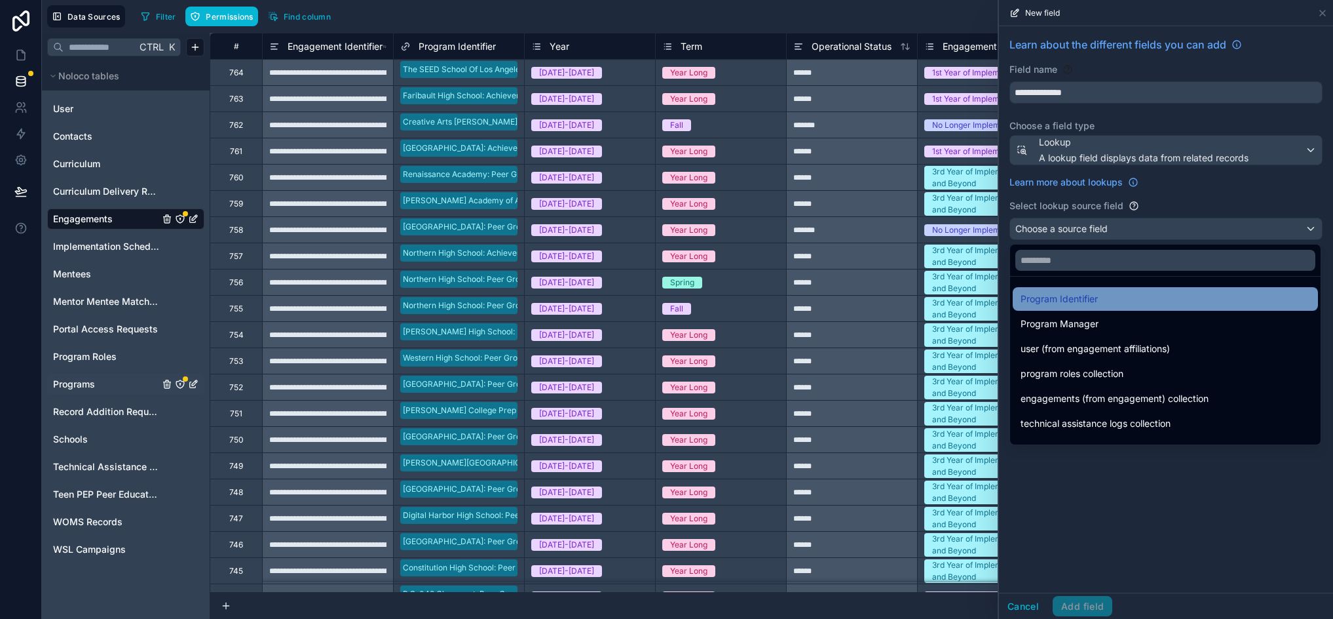
click at [1126, 297] on div "Program Identifier" at bounding box center [1166, 299] width 290 height 16
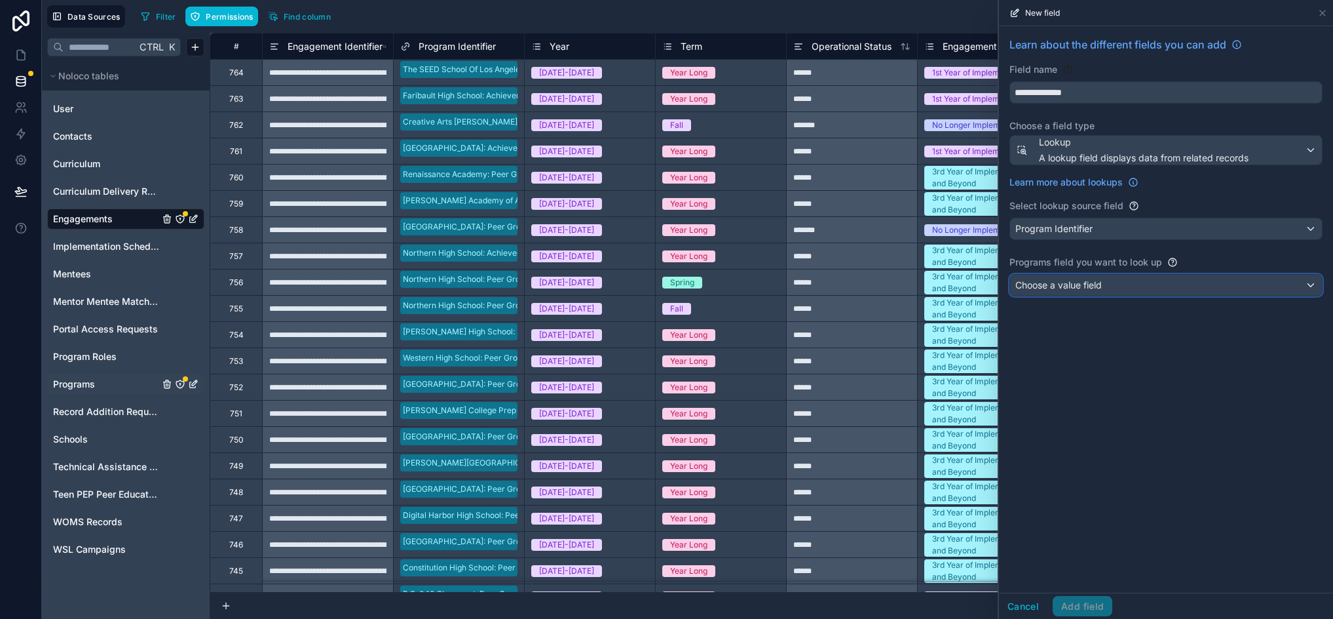
click at [1130, 288] on div "Choose a value field" at bounding box center [1166, 285] width 312 height 21
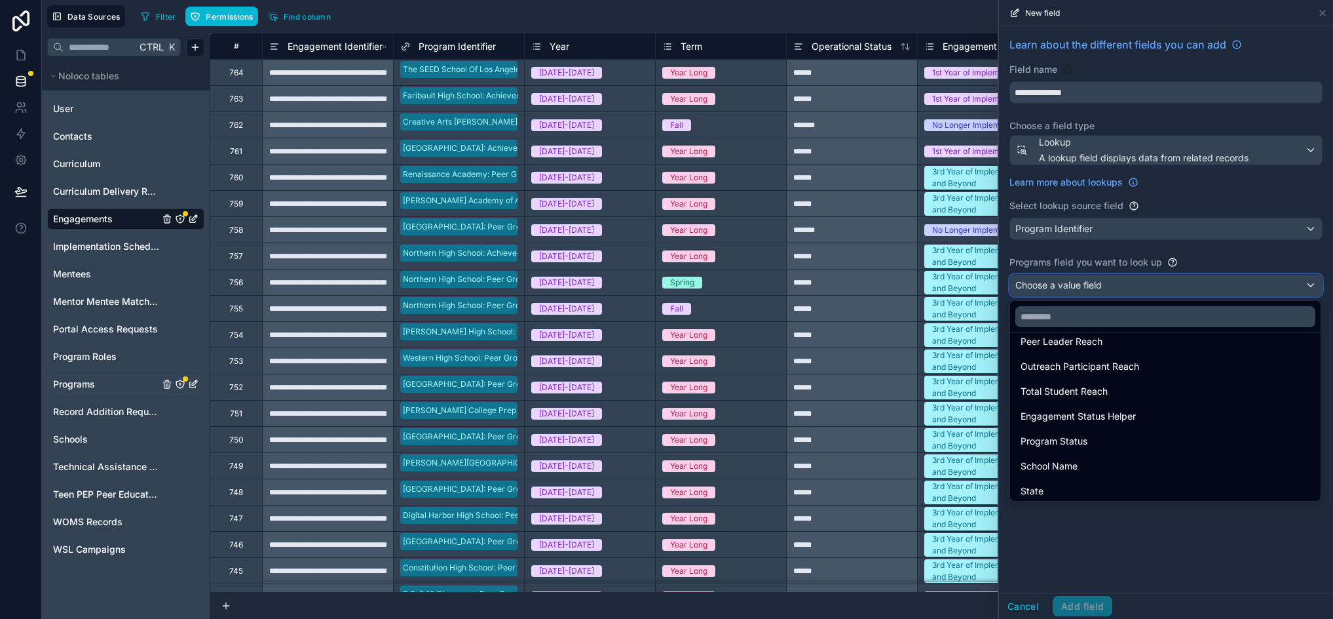
scroll to position [218, 0]
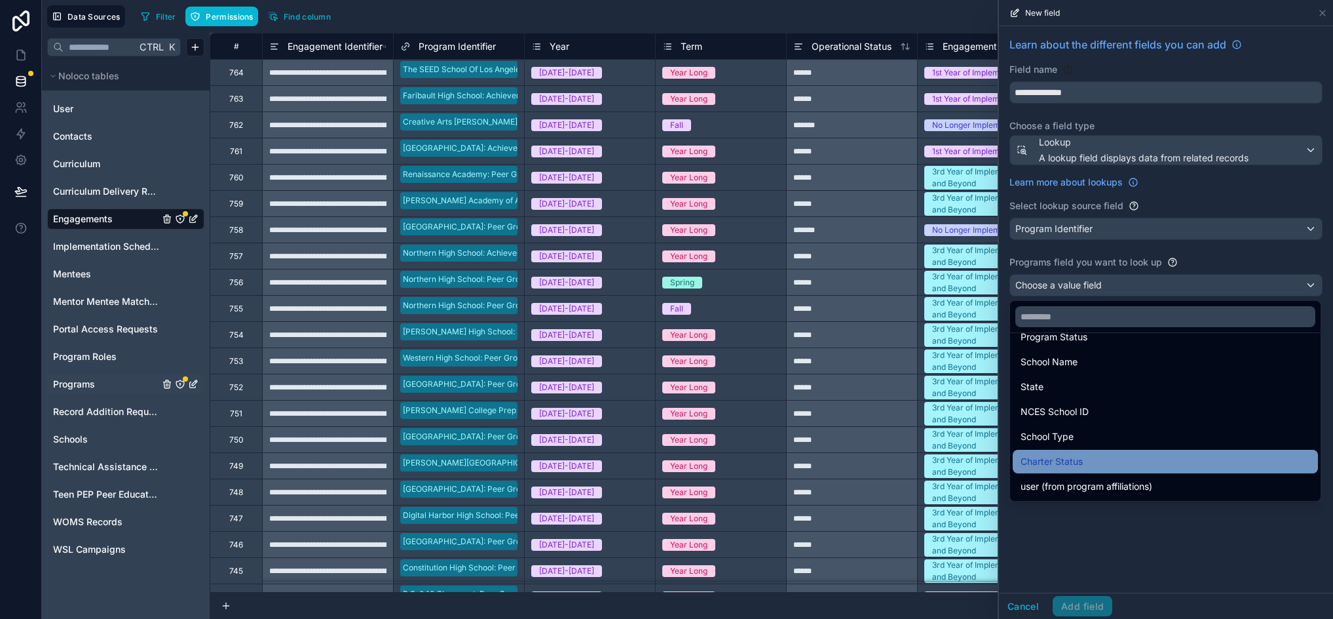
click at [1105, 468] on div "Charter Status" at bounding box center [1166, 461] width 290 height 16
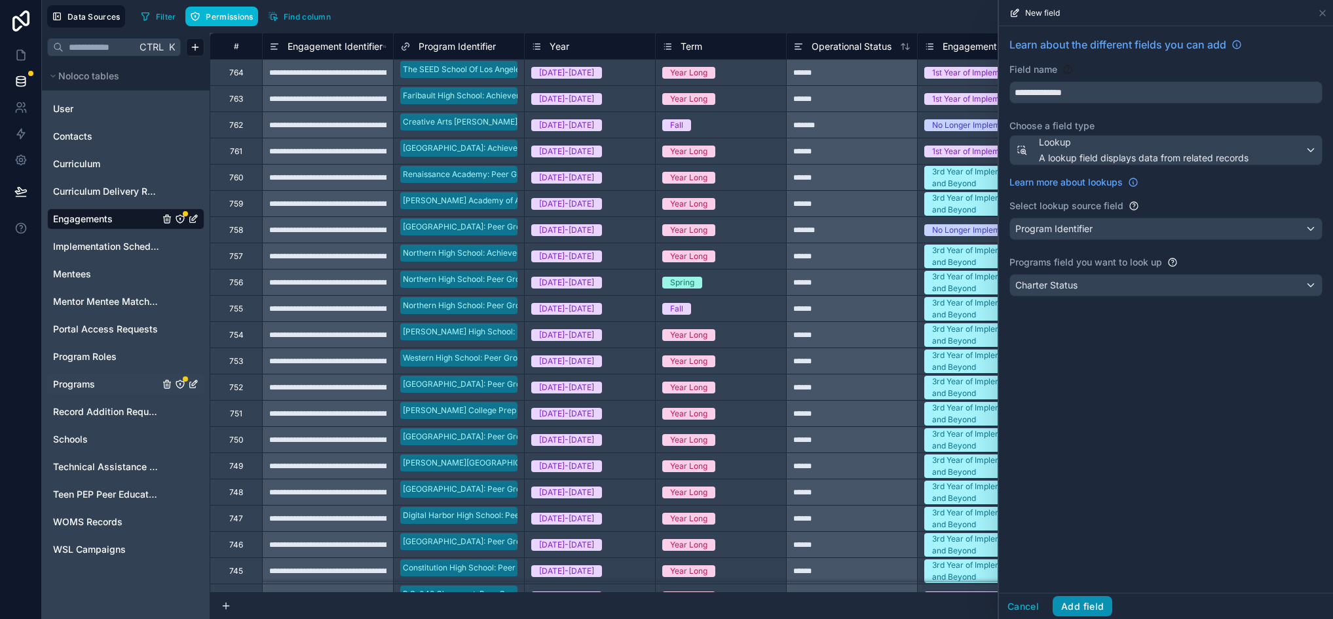
click at [1094, 600] on button "Add field" at bounding box center [1083, 606] width 60 height 21
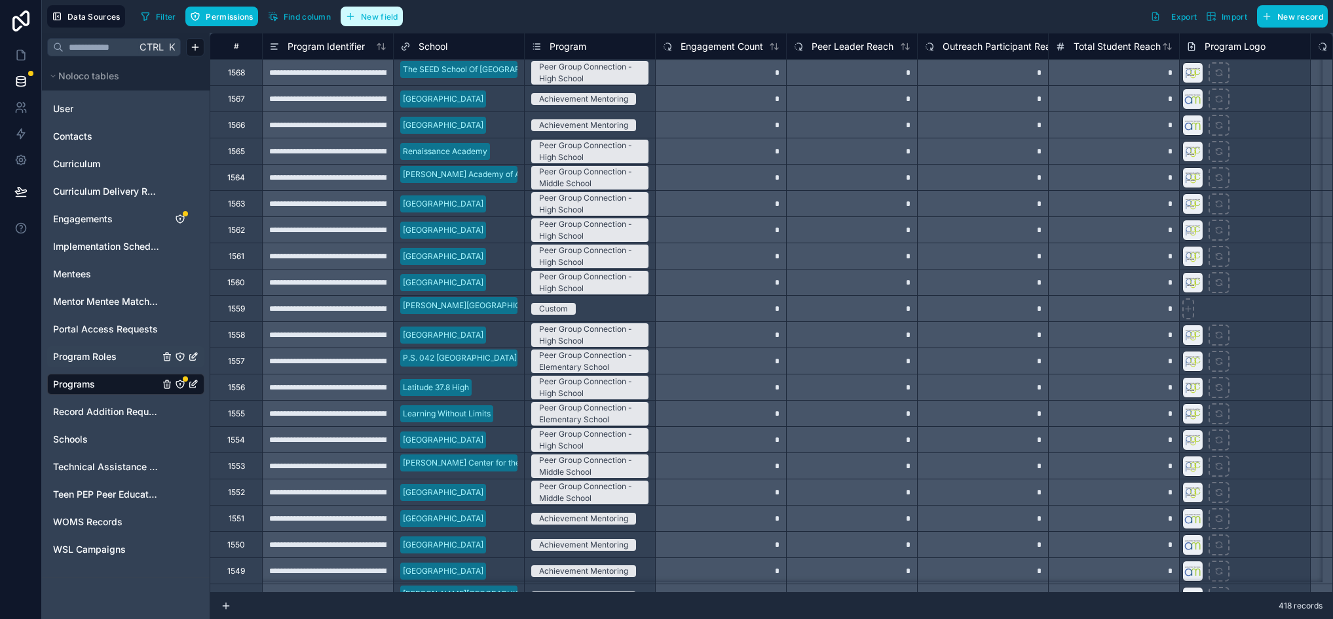
click at [391, 22] on button "New field" at bounding box center [372, 17] width 62 height 20
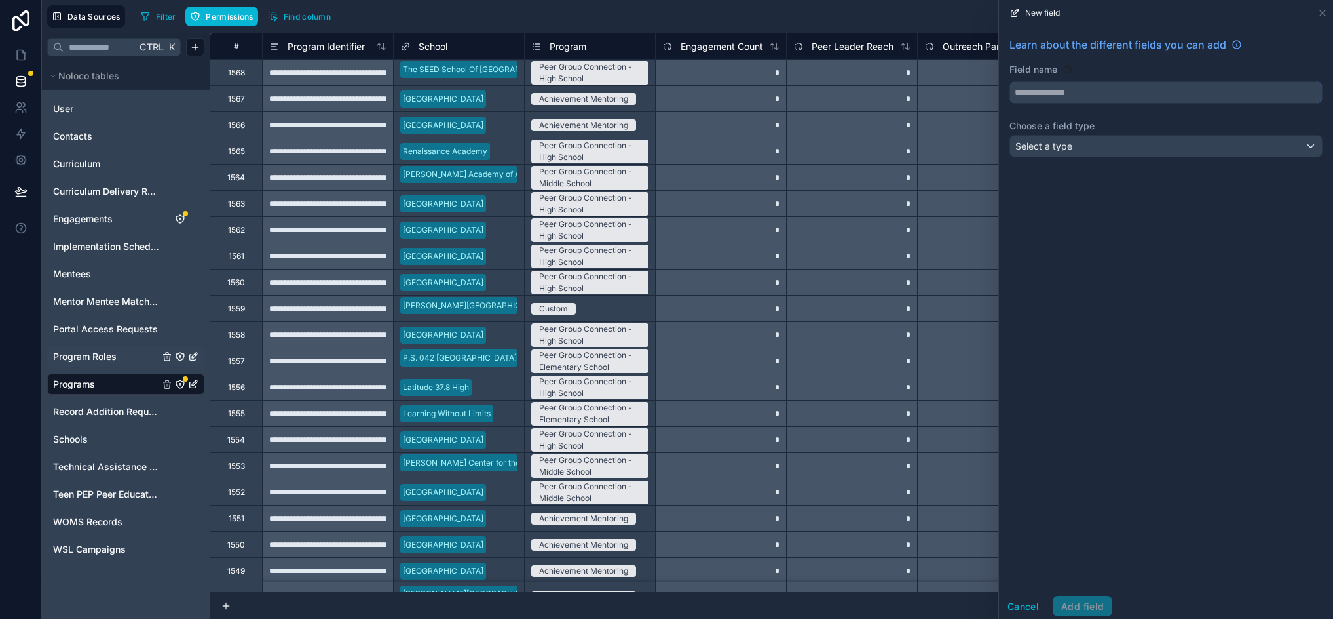
click at [1135, 93] on input "text" at bounding box center [1166, 92] width 312 height 21
type input "********"
click at [1082, 157] on button "Select a type" at bounding box center [1166, 146] width 313 height 22
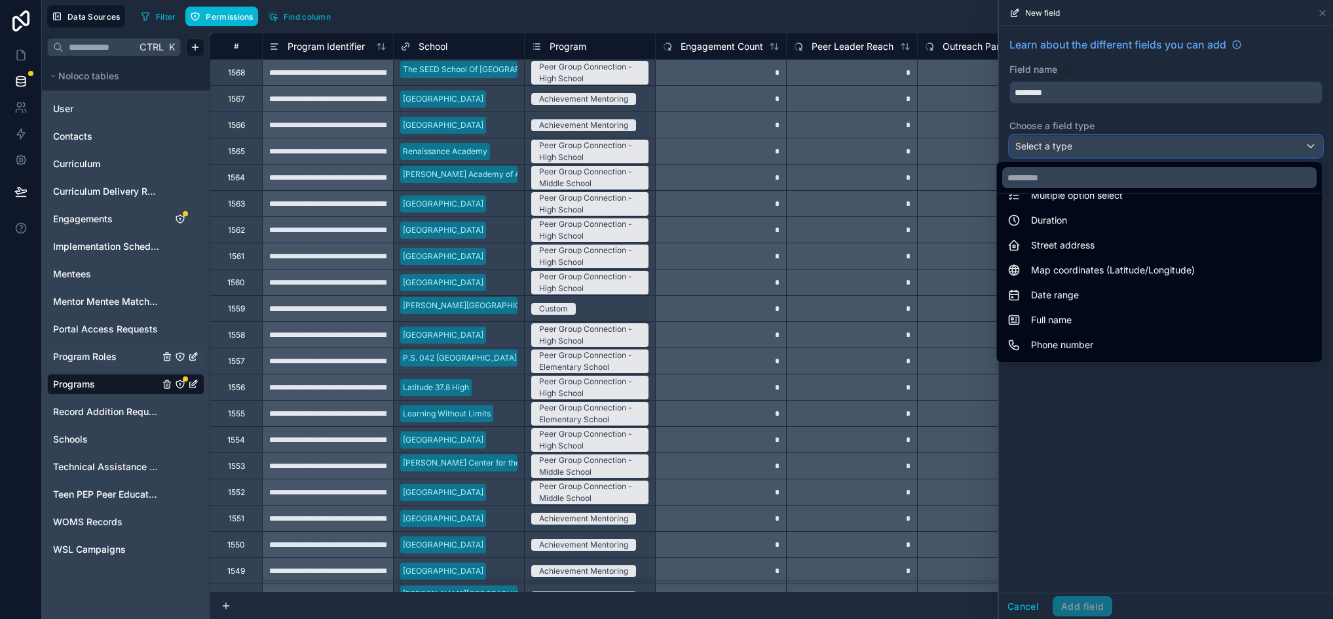
scroll to position [380, 0]
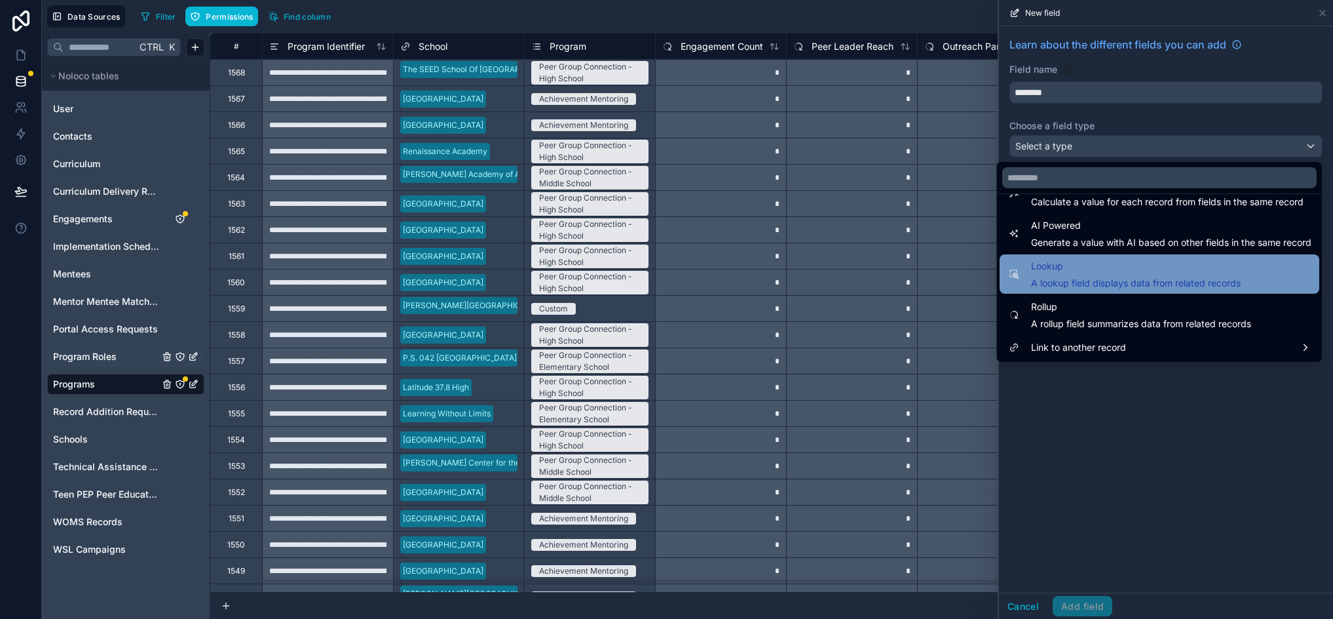
click at [1100, 264] on span "Lookup" at bounding box center [1136, 266] width 210 height 16
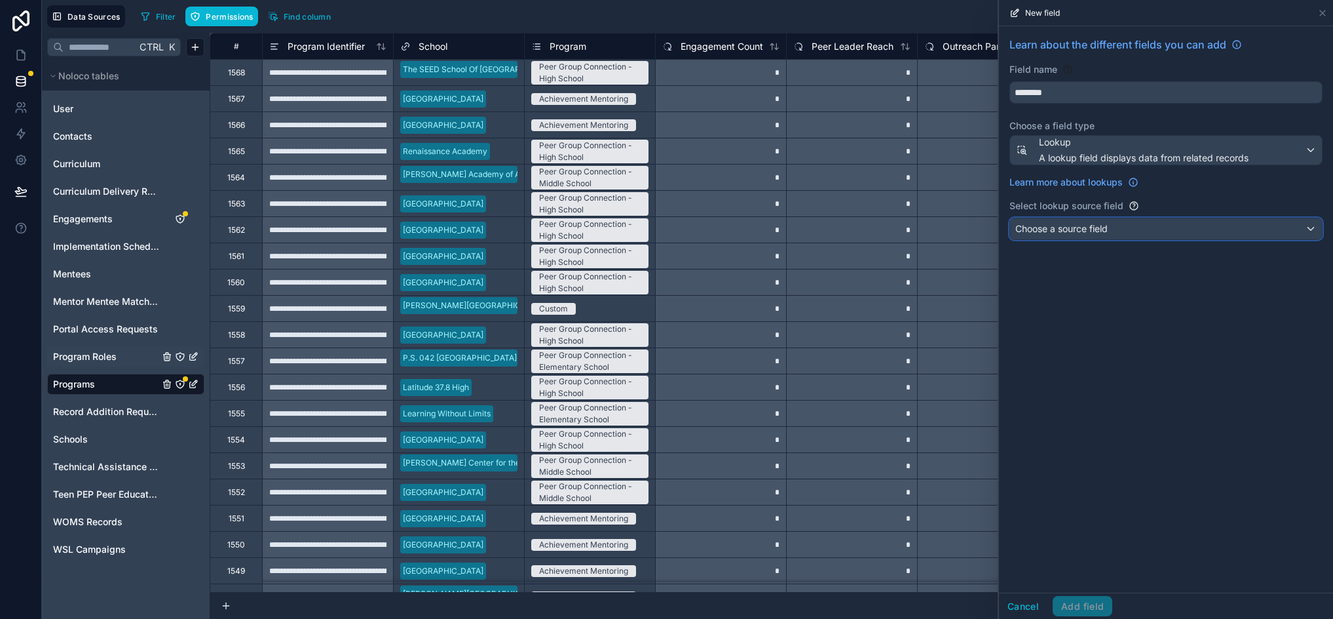
click at [1091, 229] on span "Choose a source field" at bounding box center [1062, 228] width 92 height 11
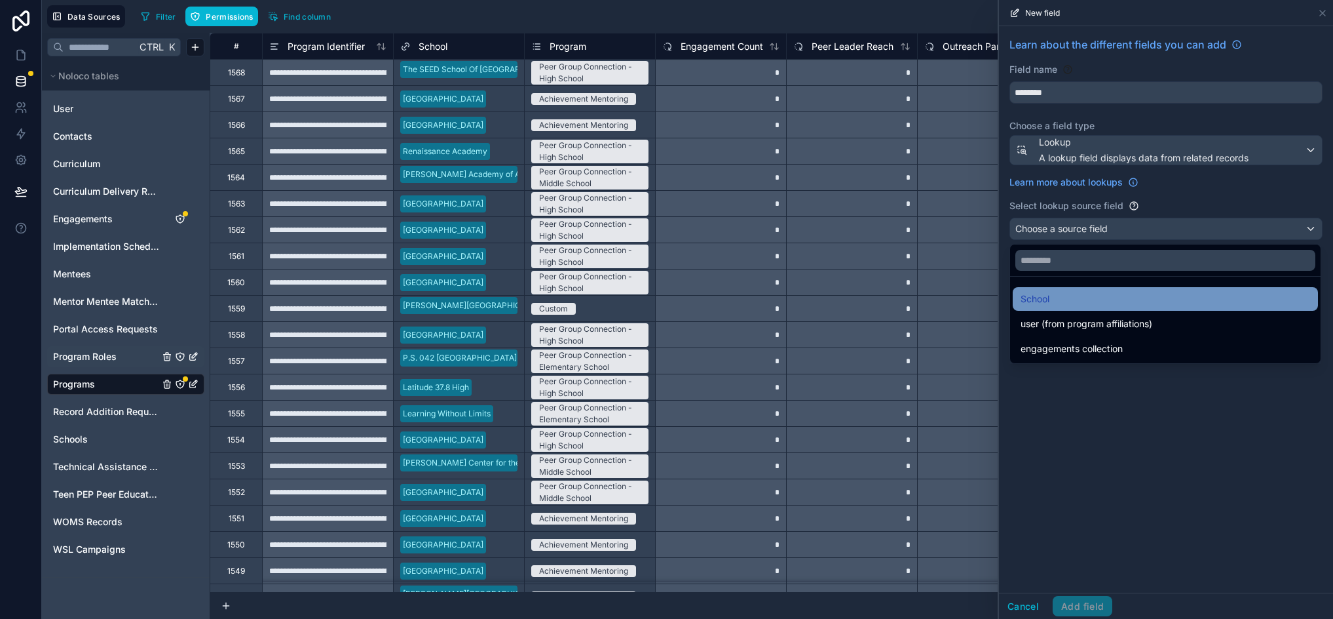
click at [1075, 294] on div "School" at bounding box center [1166, 299] width 290 height 16
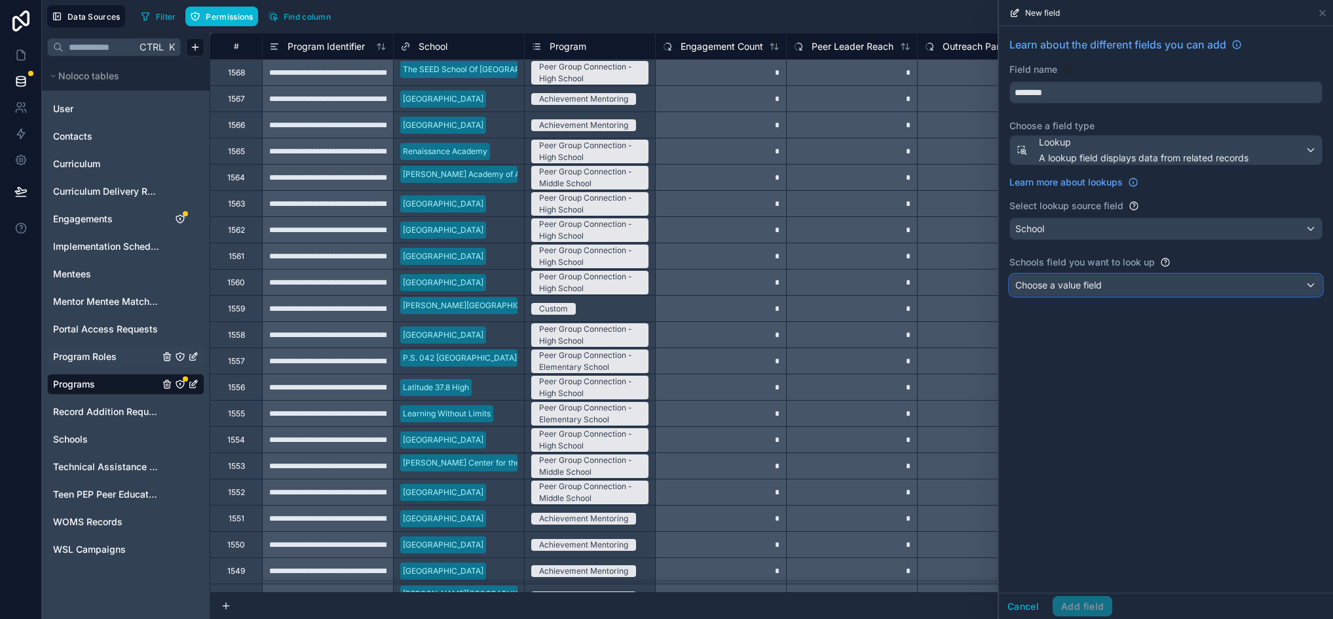
click at [1076, 284] on span "Choose a value field" at bounding box center [1059, 284] width 86 height 11
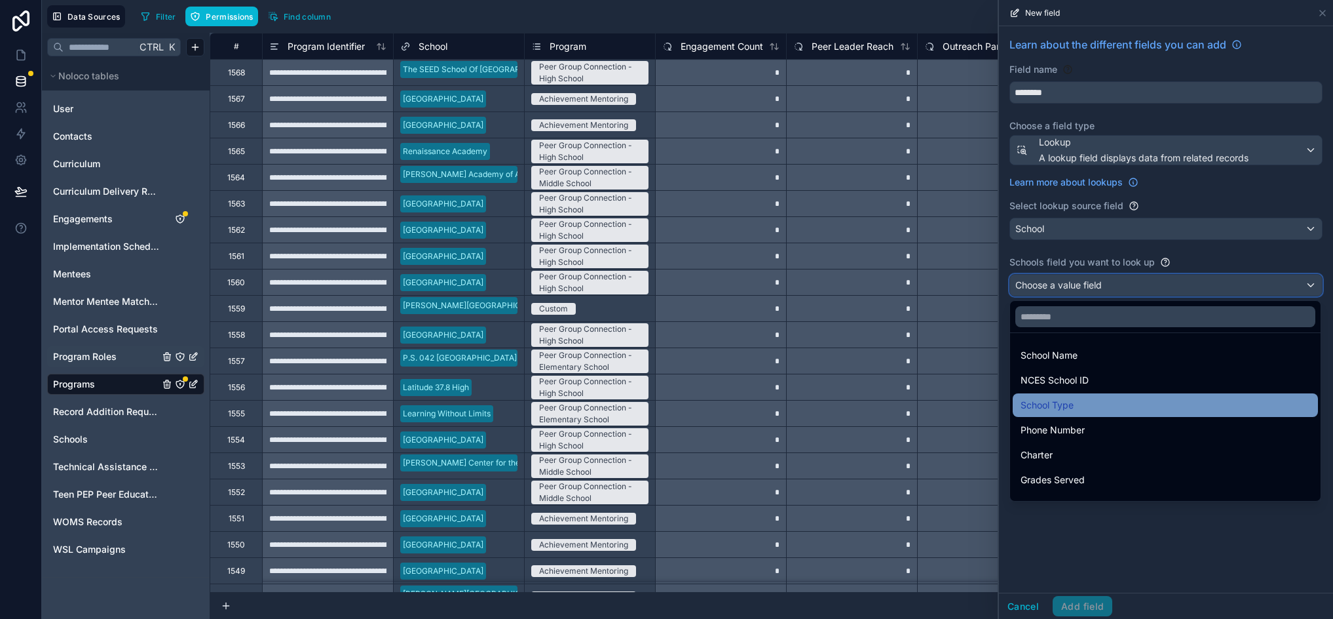
scroll to position [131, 0]
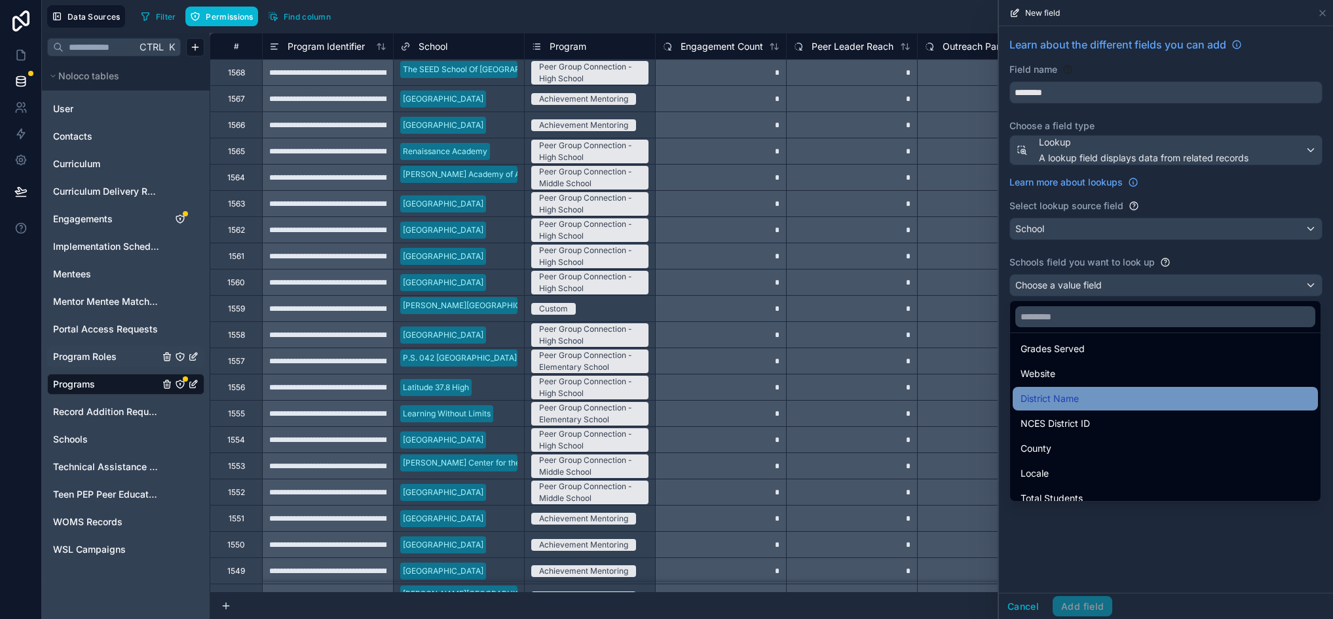
click at [1124, 400] on div "District Name" at bounding box center [1166, 399] width 290 height 16
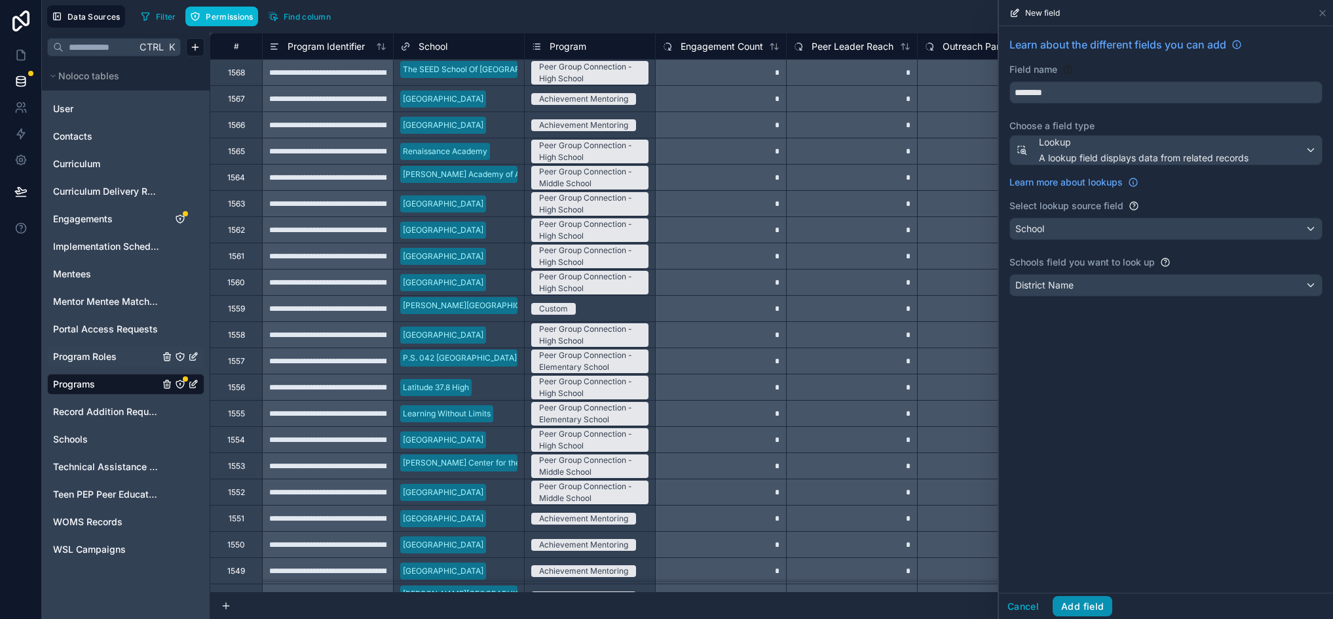
click at [1090, 603] on button "Add field" at bounding box center [1083, 606] width 60 height 21
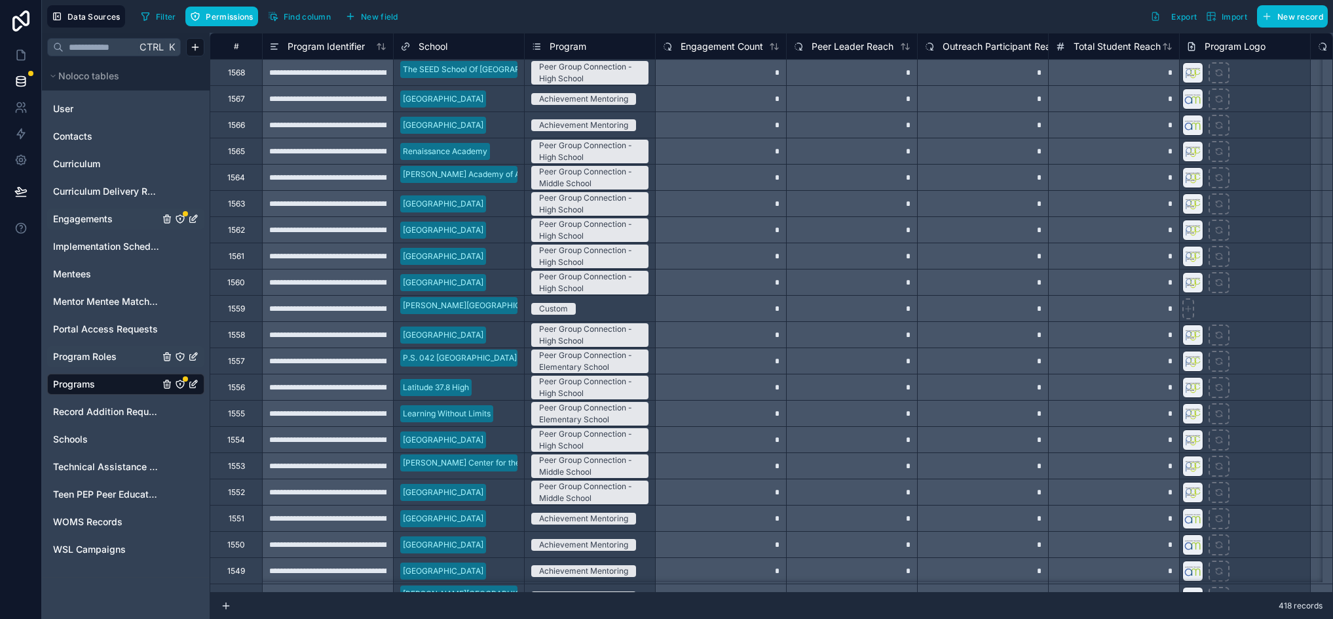
click at [112, 223] on span "Engagements" at bounding box center [83, 218] width 60 height 13
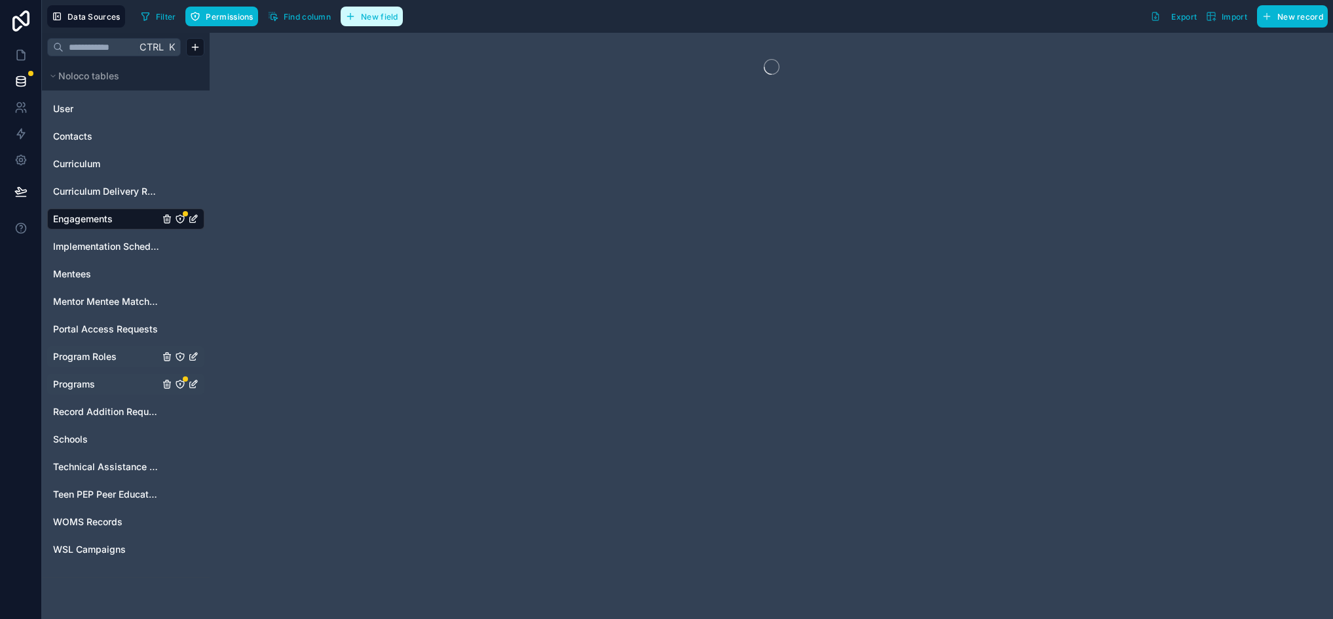
click at [385, 21] on span "New field" at bounding box center [379, 17] width 37 height 10
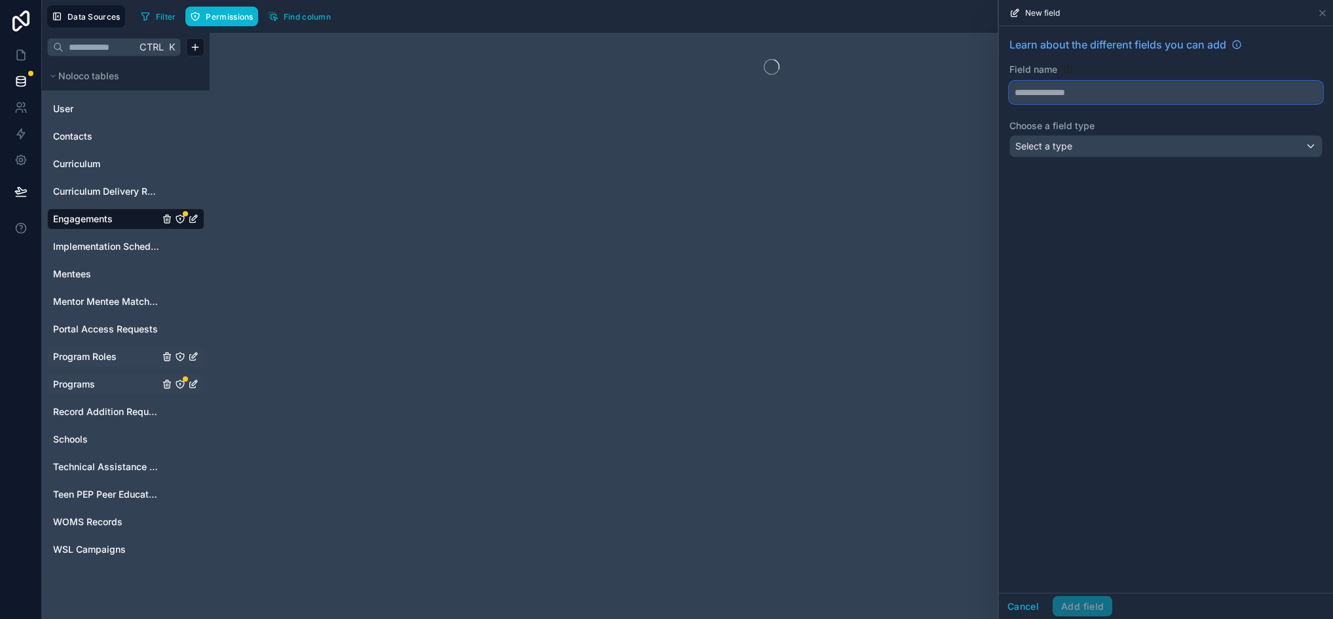
click at [1165, 81] on button at bounding box center [1166, 92] width 313 height 22
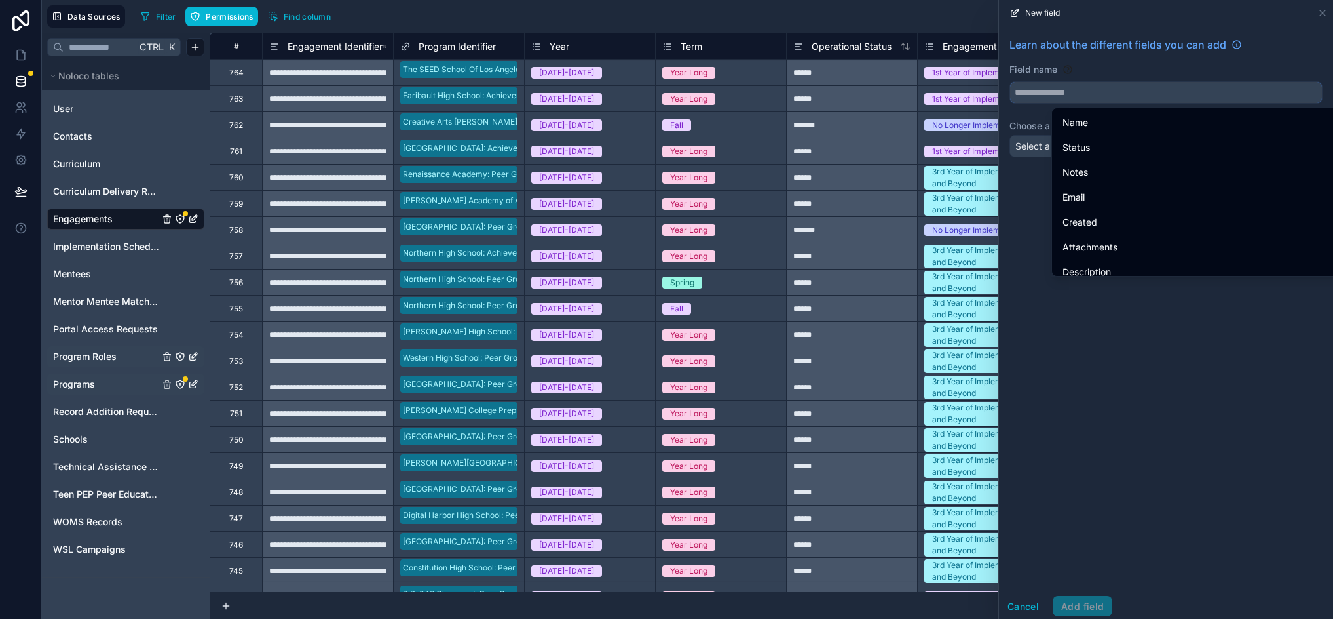
click at [1154, 96] on input "text" at bounding box center [1166, 92] width 312 height 21
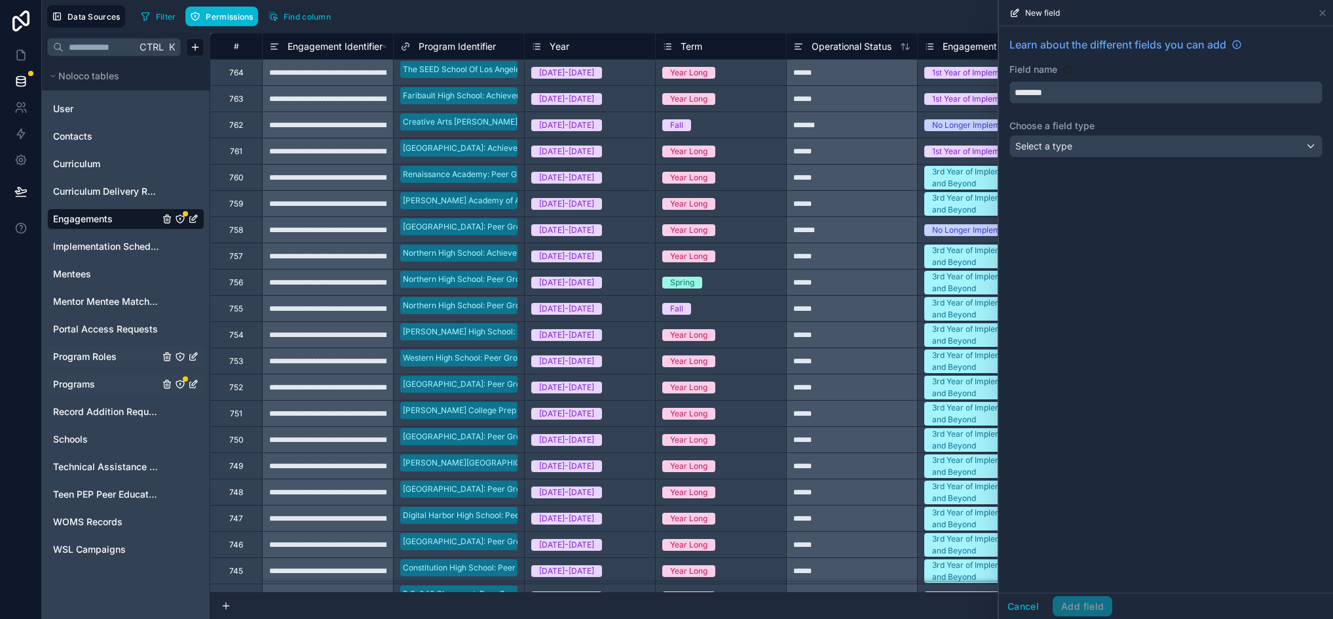
type input "********"
click at [1088, 143] on div "Select a type" at bounding box center [1166, 146] width 312 height 21
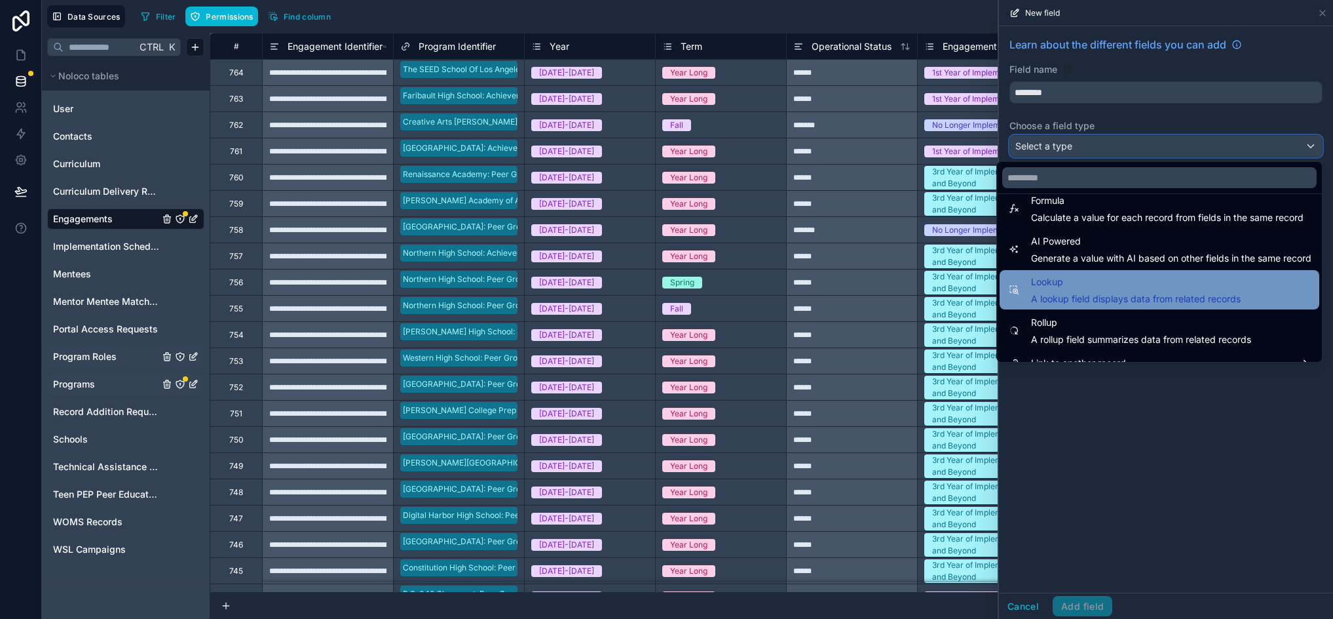
scroll to position [380, 0]
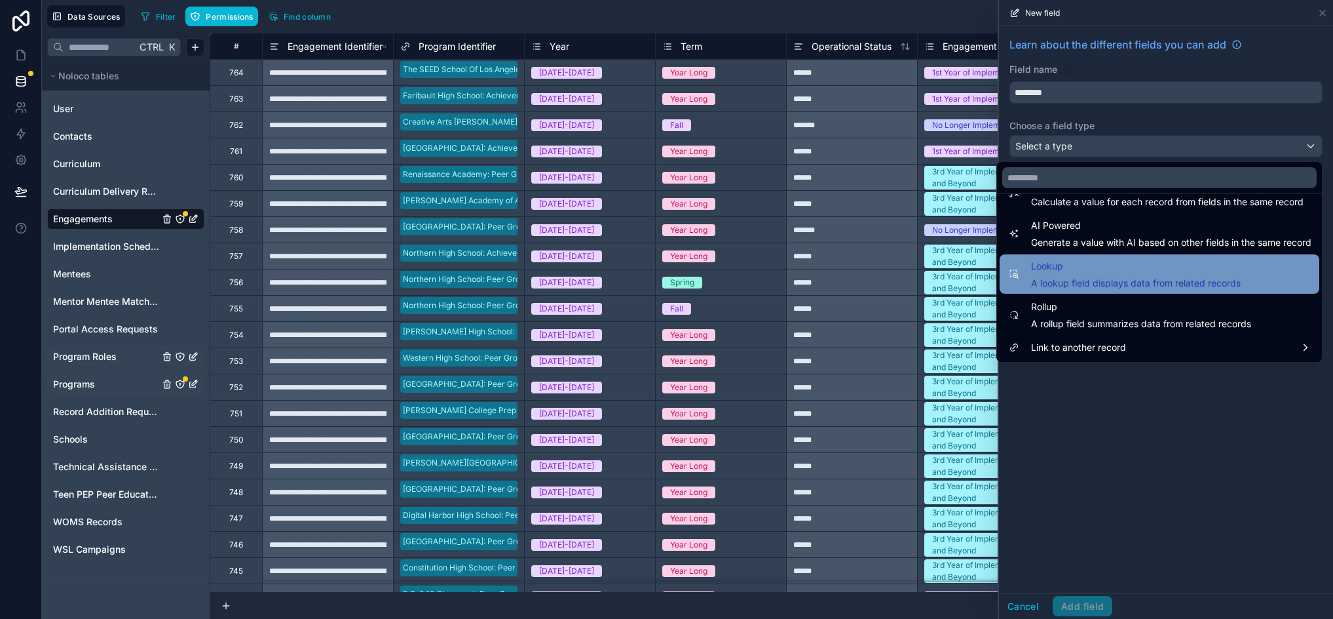
click at [1126, 274] on div "Lookup A lookup field displays data from related records" at bounding box center [1136, 273] width 210 height 31
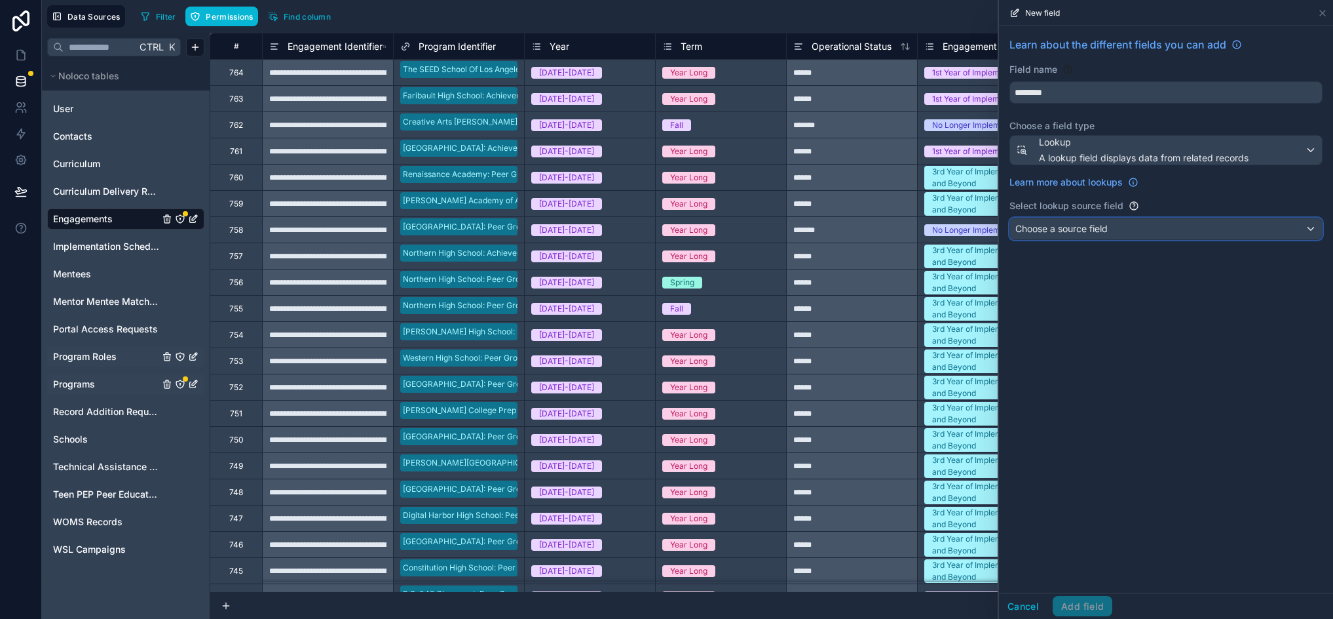
click at [1113, 228] on div "Choose a source field" at bounding box center [1166, 228] width 312 height 21
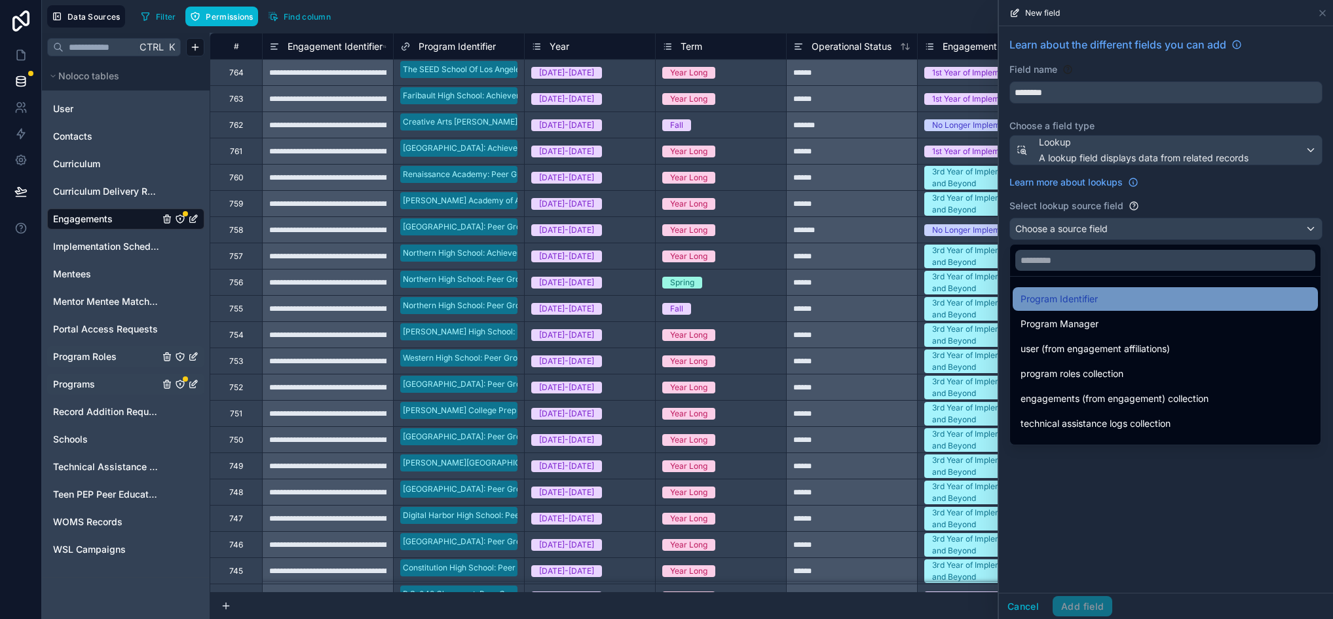
click at [1122, 294] on div "Program Identifier" at bounding box center [1166, 299] width 290 height 16
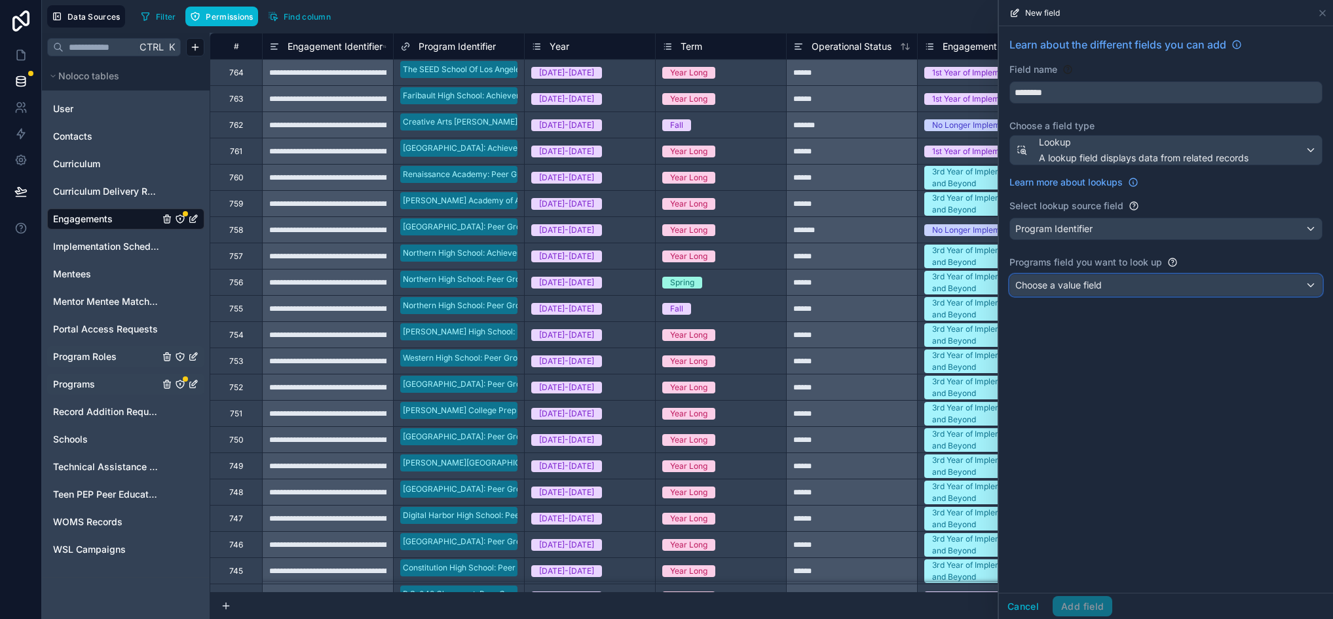
click at [1122, 288] on div "Choose a value field" at bounding box center [1166, 285] width 312 height 21
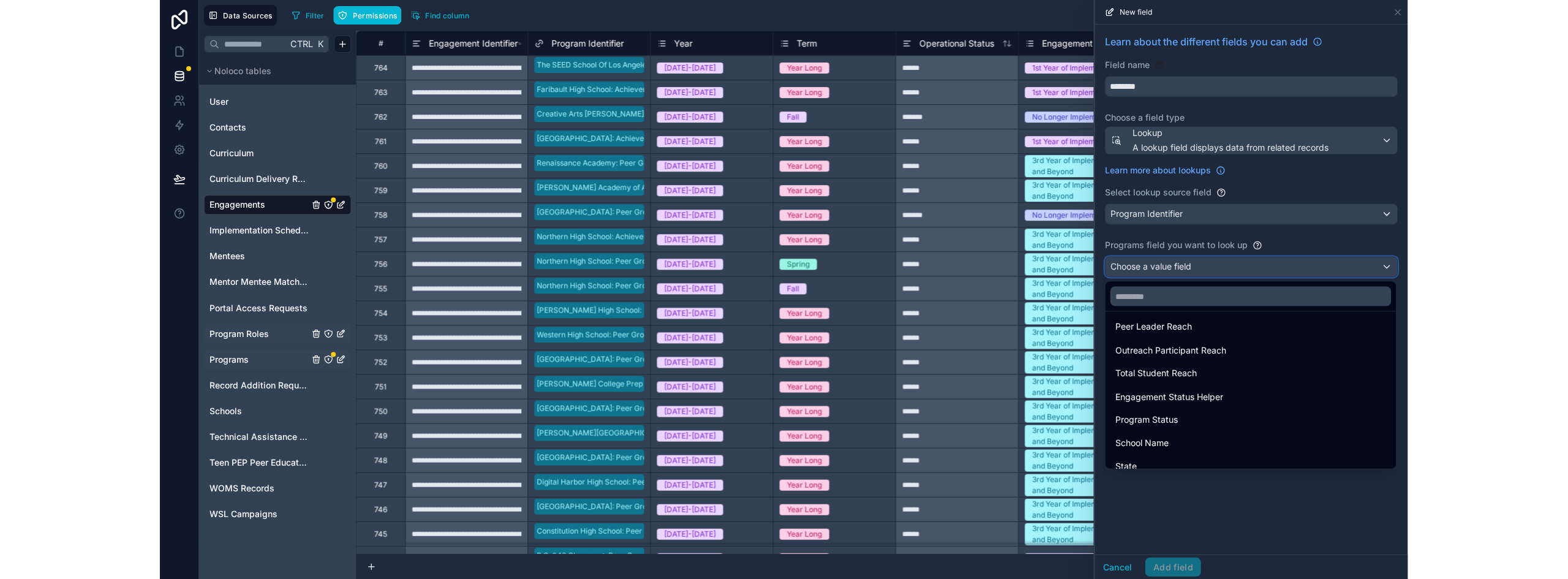
scroll to position [226, 0]
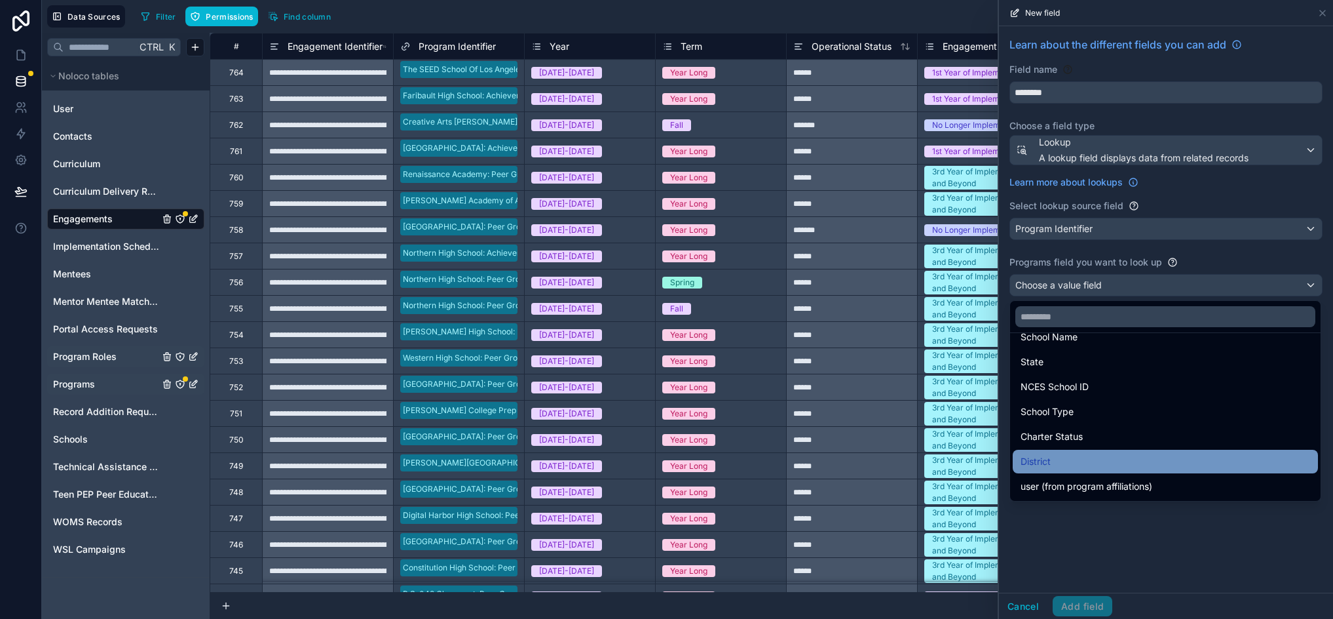
click at [1077, 466] on div "District" at bounding box center [1166, 461] width 290 height 16
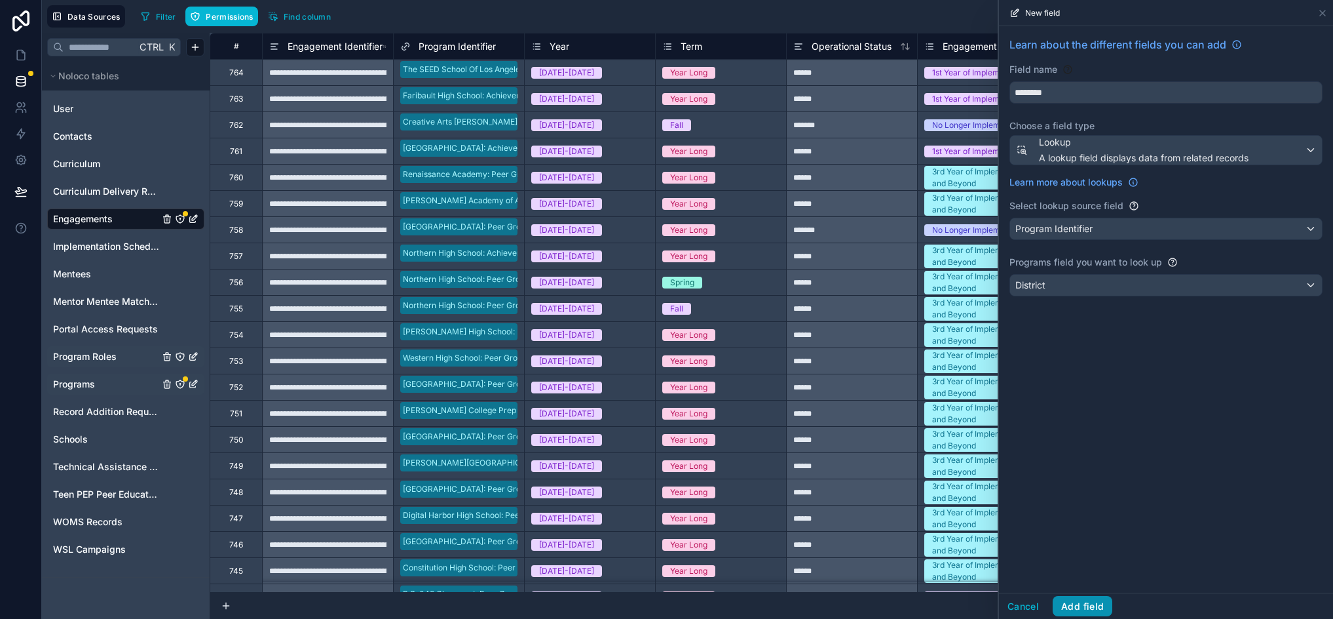
click at [1082, 609] on button "Add field" at bounding box center [1083, 606] width 60 height 21
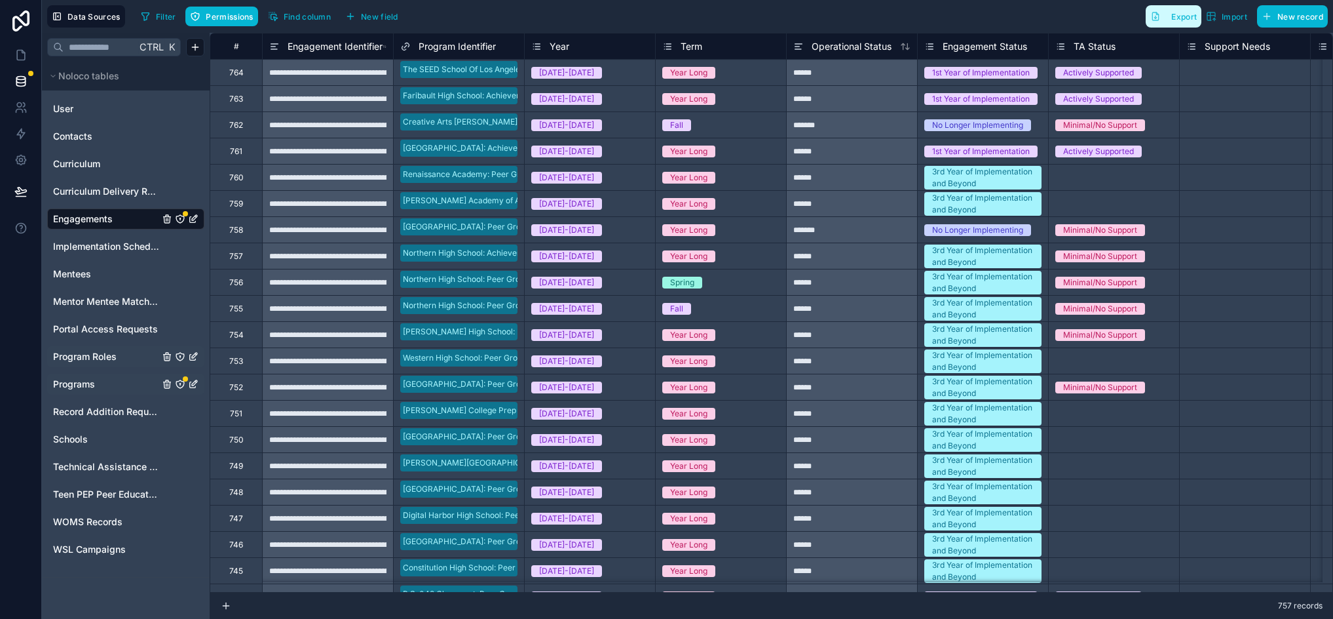
click at [1174, 20] on span "Export" at bounding box center [1185, 17] width 26 height 10
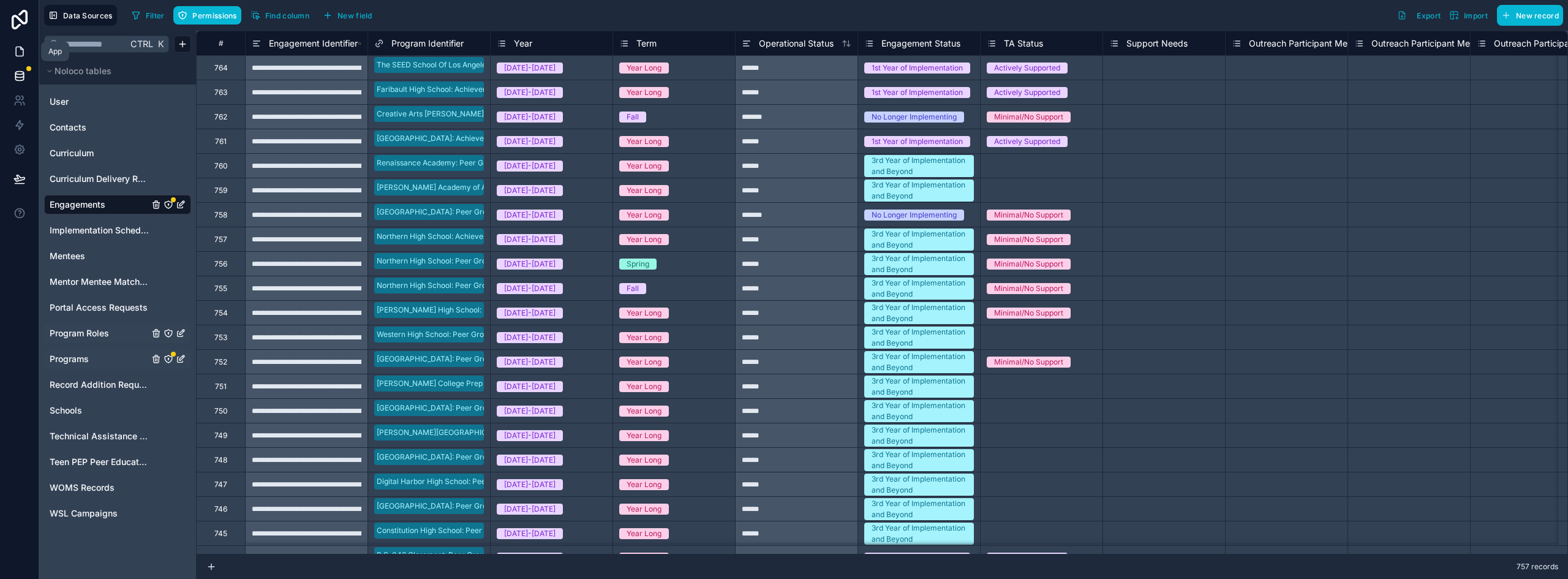
click at [20, 44] on link at bounding box center [19, 51] width 38 height 24
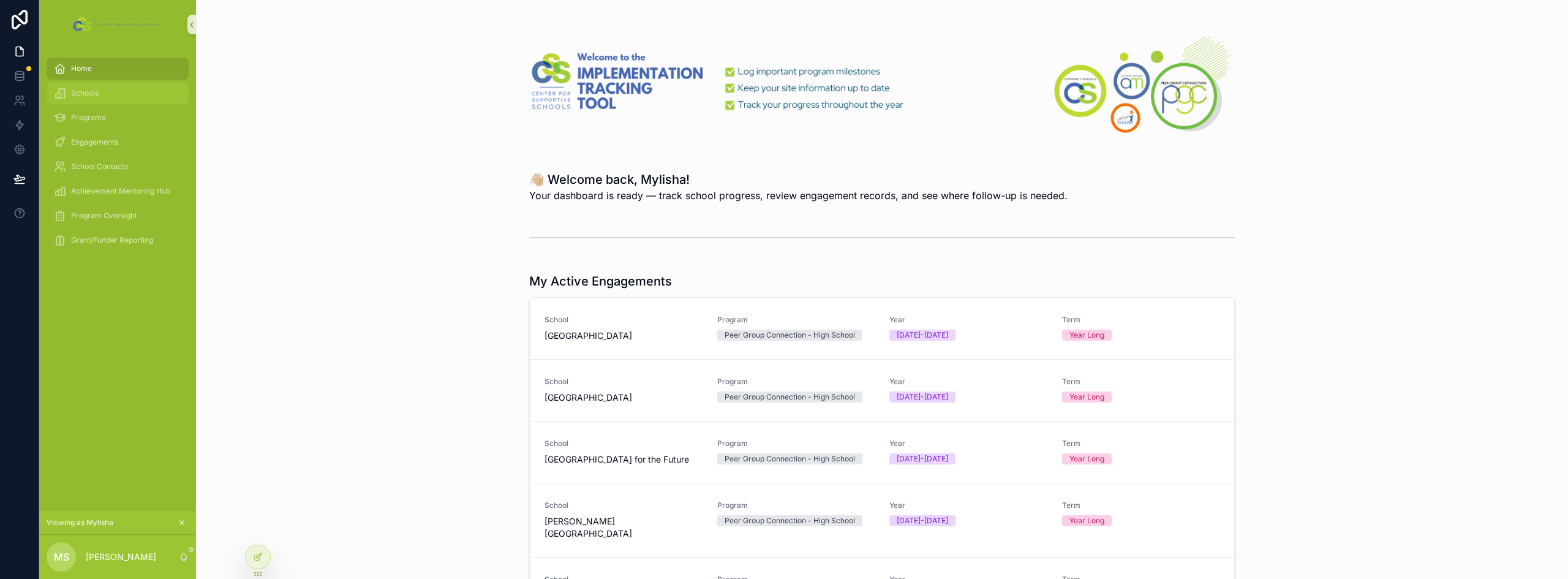
click at [92, 88] on div "Schools" at bounding box center [118, 93] width 127 height 20
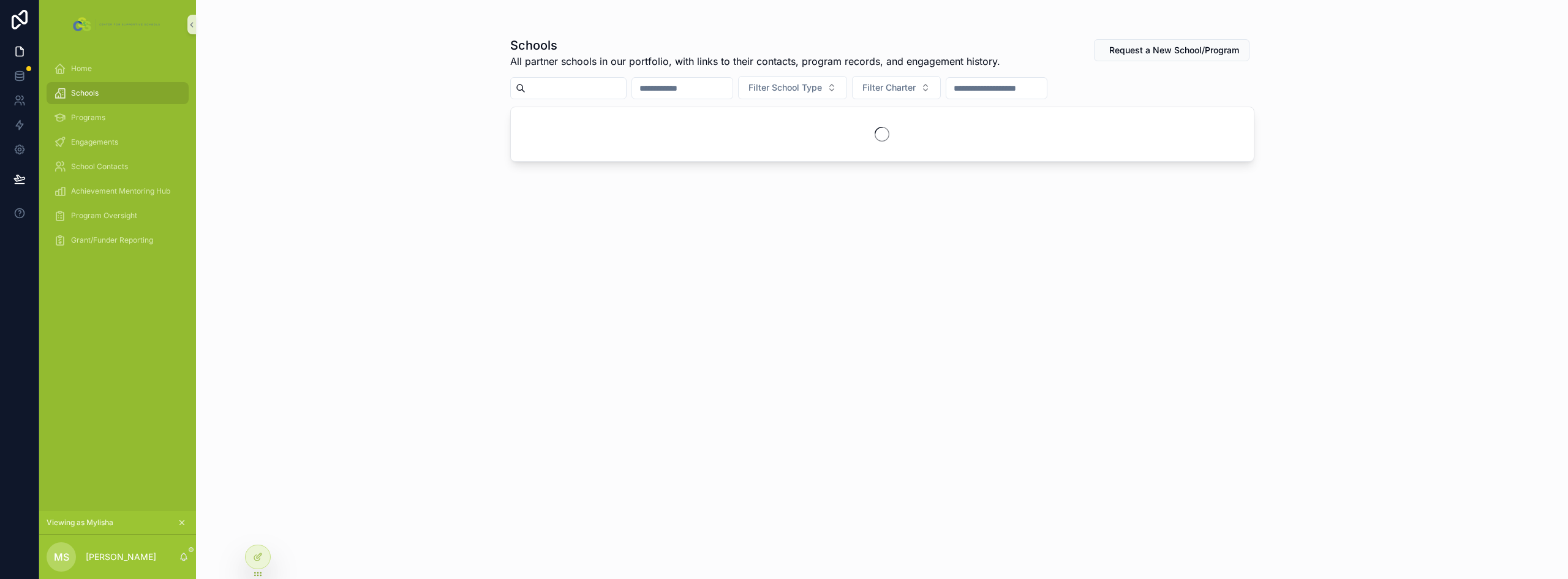
click at [571, 93] on input "scrollable content" at bounding box center [575, 88] width 100 height 17
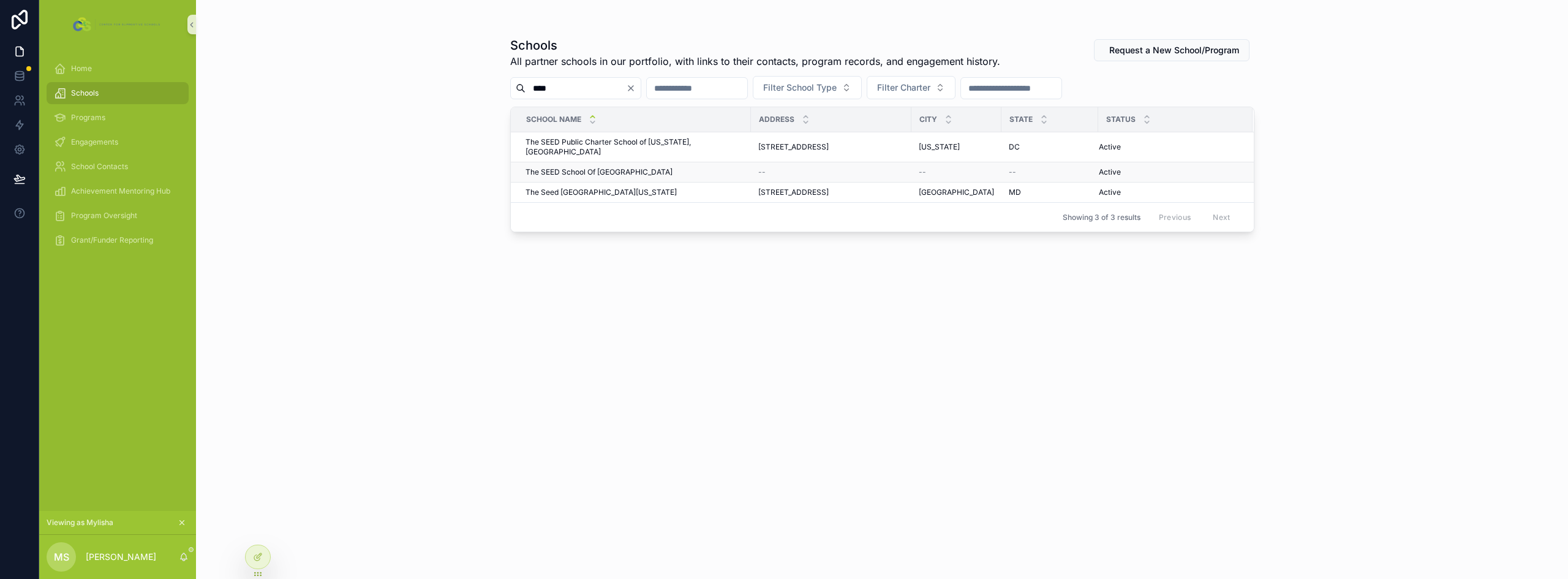
type input "****"
click at [622, 167] on span "The SEED School Of [GEOGRAPHIC_DATA]" at bounding box center [598, 172] width 147 height 9
click at [612, 167] on span "The SEED School Of [GEOGRAPHIC_DATA]" at bounding box center [598, 172] width 147 height 9
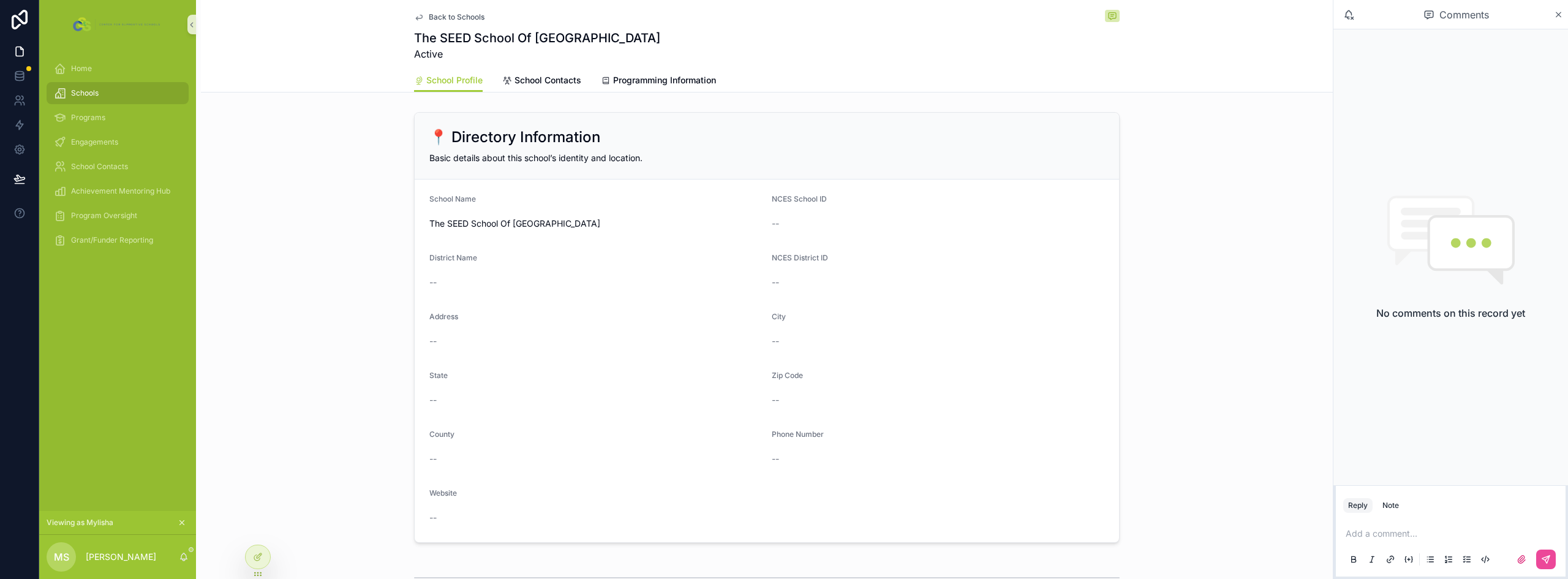
click at [572, 38] on h1 "The SEED School Of [GEOGRAPHIC_DATA]" at bounding box center [537, 37] width 246 height 17
copy h1 "The SEED School Of [GEOGRAPHIC_DATA]"
click at [324, 195] on div "📍 Directory Information Basic details about this school’s identity and location…" at bounding box center [767, 327] width 1132 height 441
